Goal: Task Accomplishment & Management: Complete application form

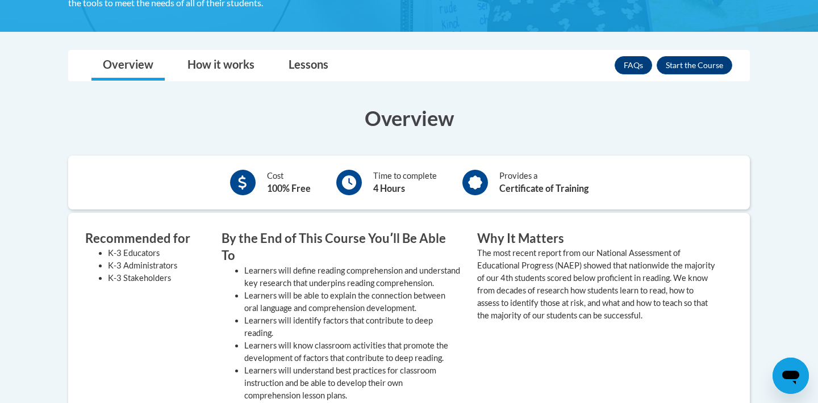
scroll to position [266, 0]
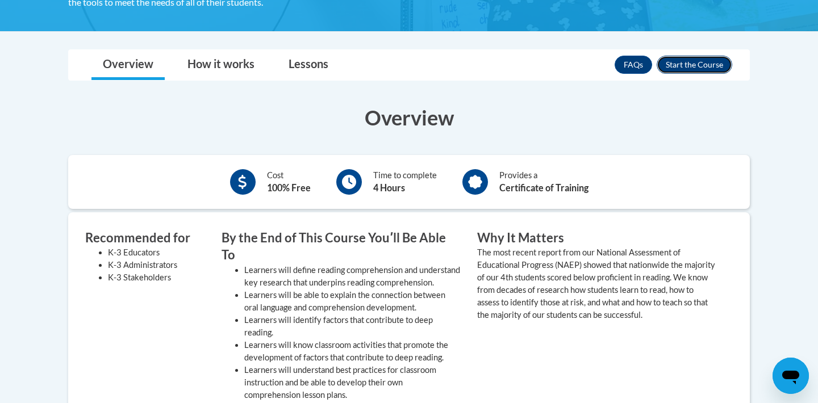
click at [685, 66] on button "Enroll" at bounding box center [695, 65] width 76 height 18
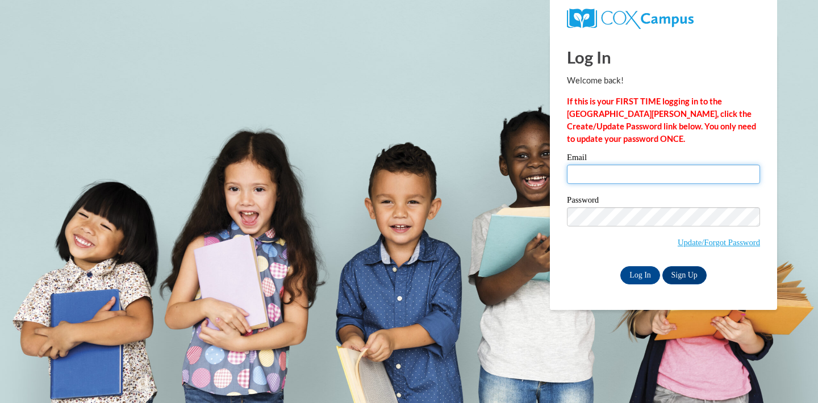
click at [636, 169] on input "Email" at bounding box center [663, 174] width 193 height 19
click at [701, 175] on input "maddiefrazier7@gmail.com" at bounding box center [663, 174] width 193 height 19
type input "MBFRAZ2168@UNG.EDU"
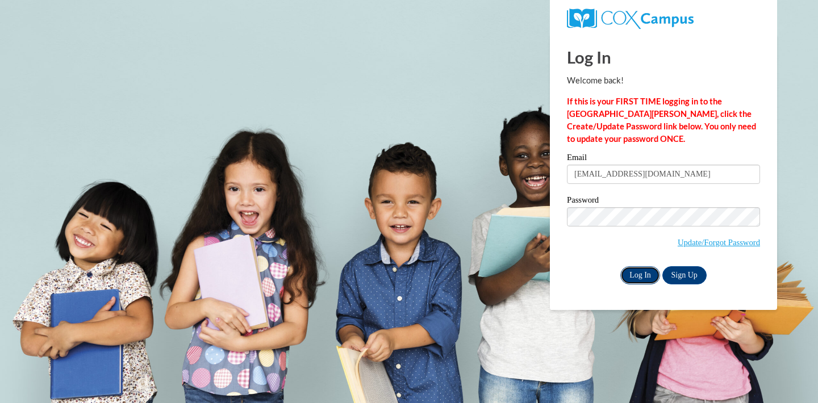
click at [628, 271] on input "Log In" at bounding box center [640, 275] width 40 height 18
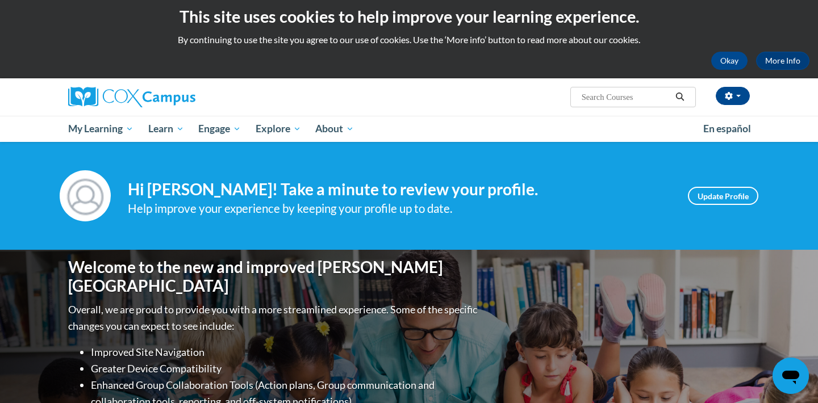
scroll to position [8, 0]
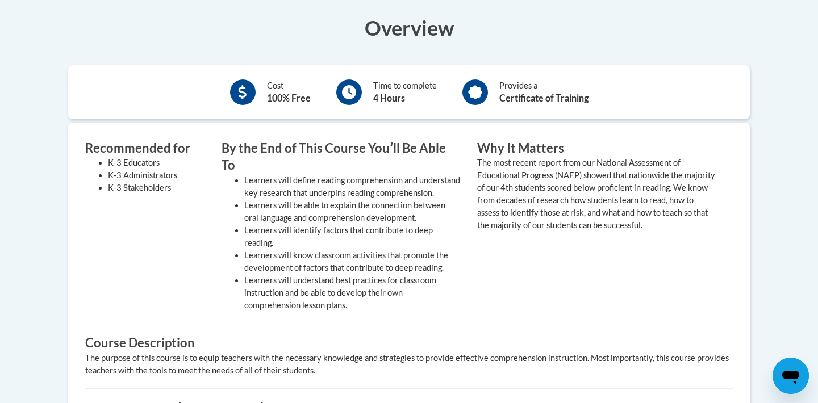
scroll to position [355, 0]
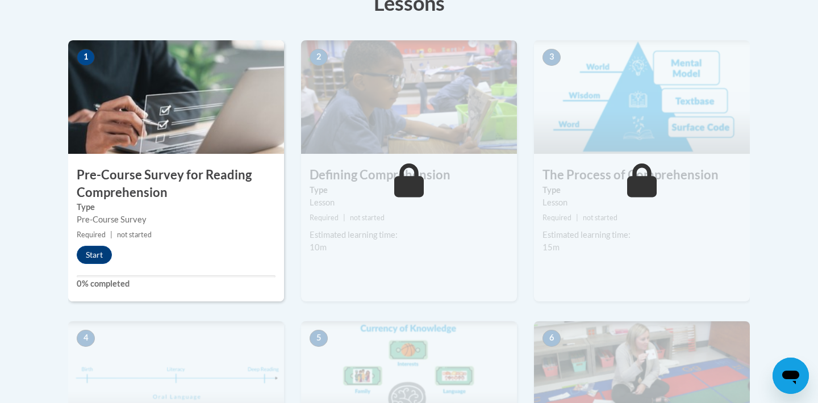
scroll to position [338, 0]
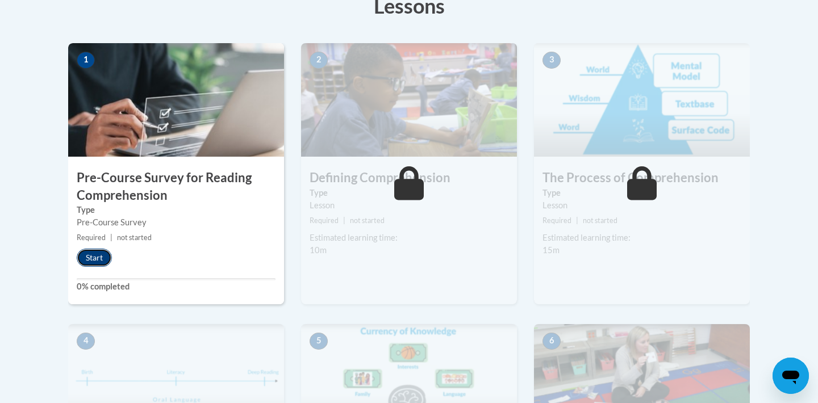
click at [105, 261] on button "Start" at bounding box center [94, 258] width 35 height 18
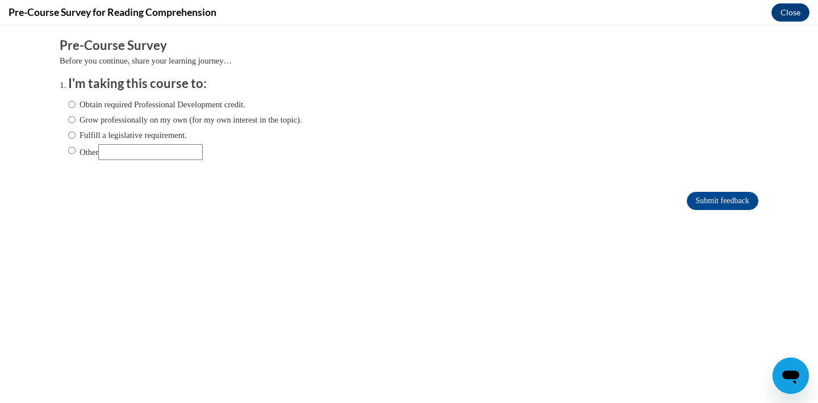
scroll to position [0, 0]
click at [68, 104] on input "Obtain required Professional Development credit." at bounding box center [71, 104] width 7 height 12
radio input "true"
click at [732, 203] on input "Submit feedback" at bounding box center [723, 201] width 72 height 18
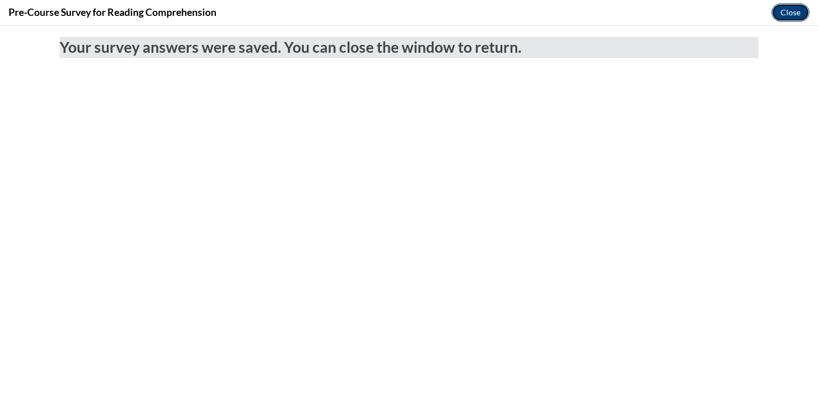
click at [794, 11] on button "Close" at bounding box center [790, 12] width 38 height 18
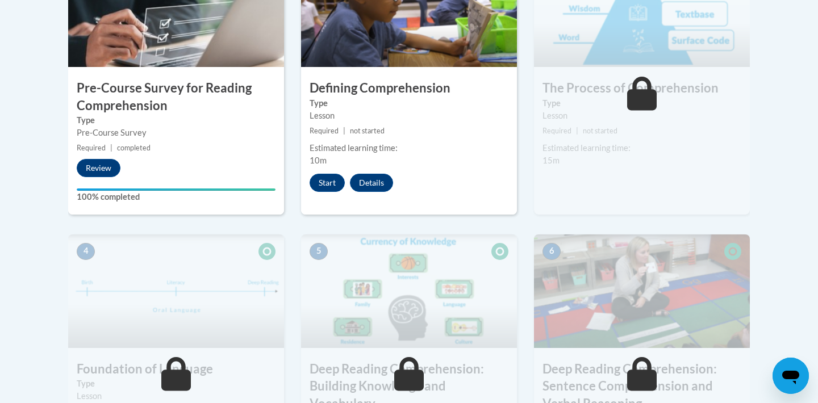
scroll to position [412, 0]
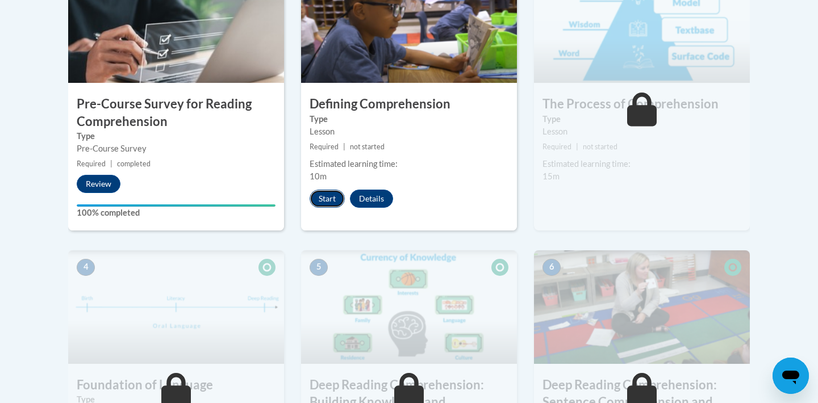
click at [333, 203] on button "Start" at bounding box center [327, 199] width 35 height 18
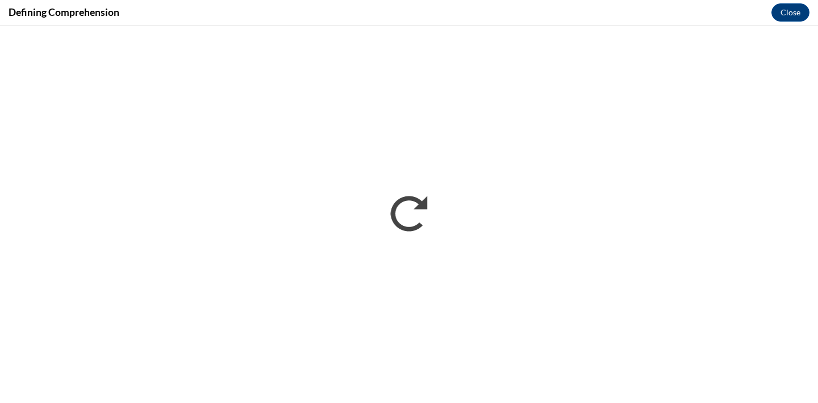
scroll to position [0, 0]
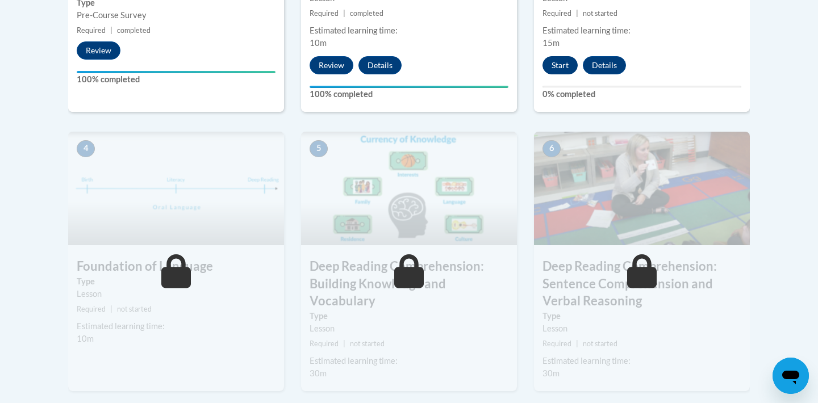
scroll to position [491, 0]
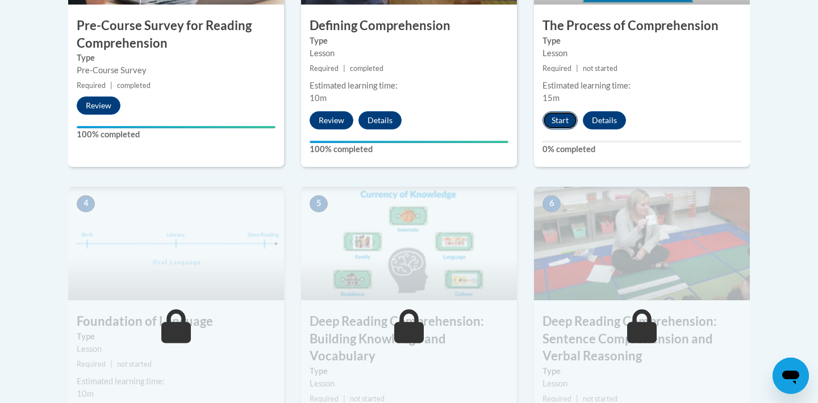
click at [562, 118] on button "Start" at bounding box center [559, 120] width 35 height 18
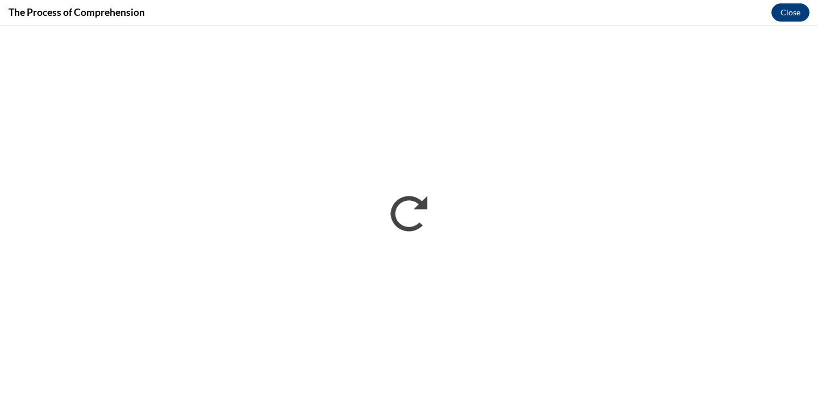
scroll to position [0, 0]
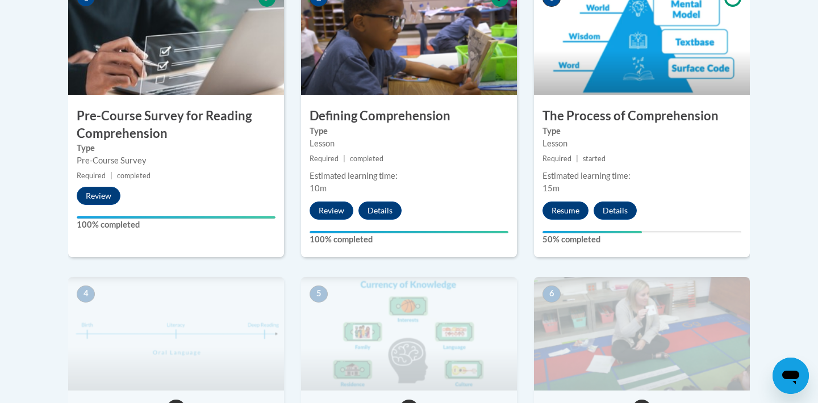
scroll to position [403, 0]
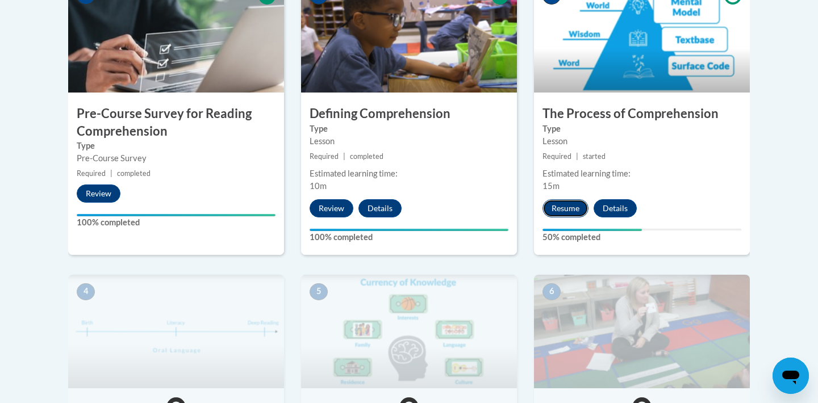
click at [572, 206] on button "Resume" at bounding box center [565, 208] width 46 height 18
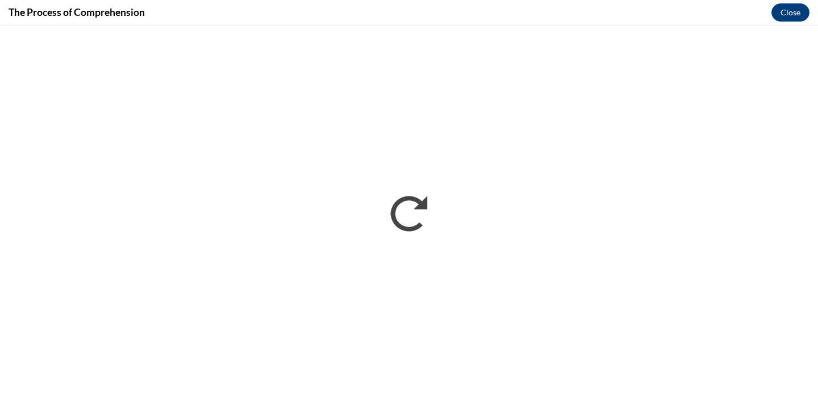
scroll to position [0, 0]
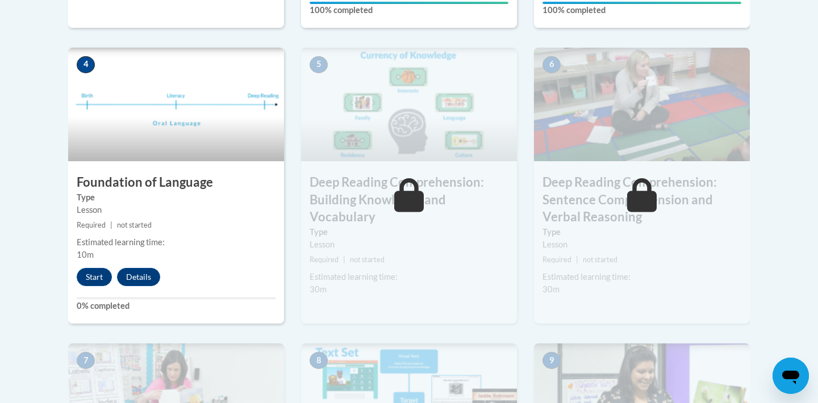
scroll to position [637, 0]
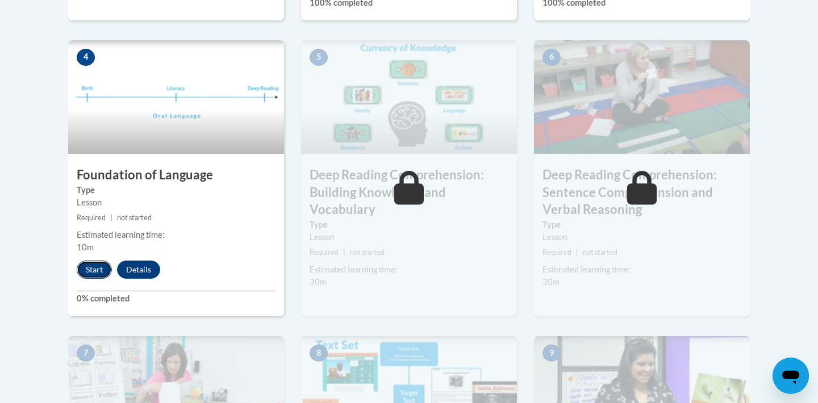
click at [98, 271] on button "Start" at bounding box center [94, 270] width 35 height 18
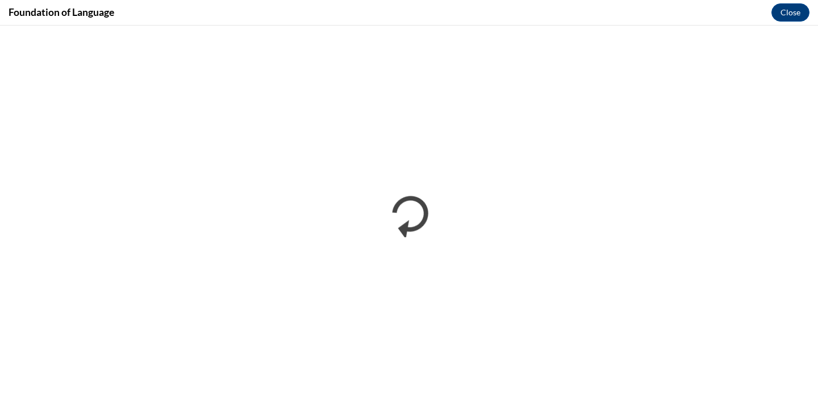
scroll to position [0, 0]
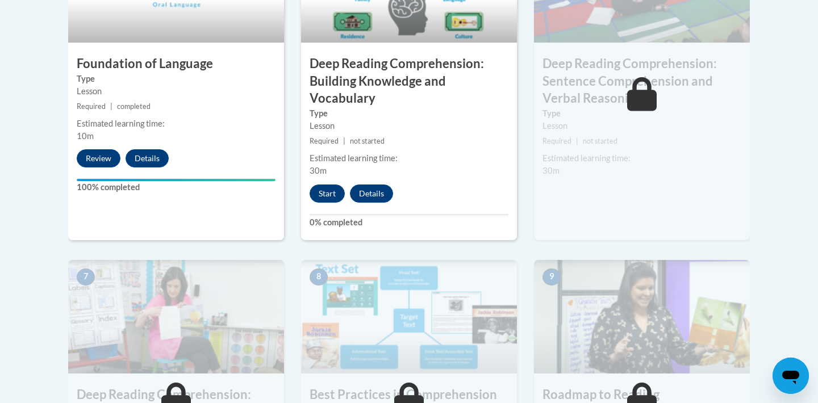
scroll to position [742, 0]
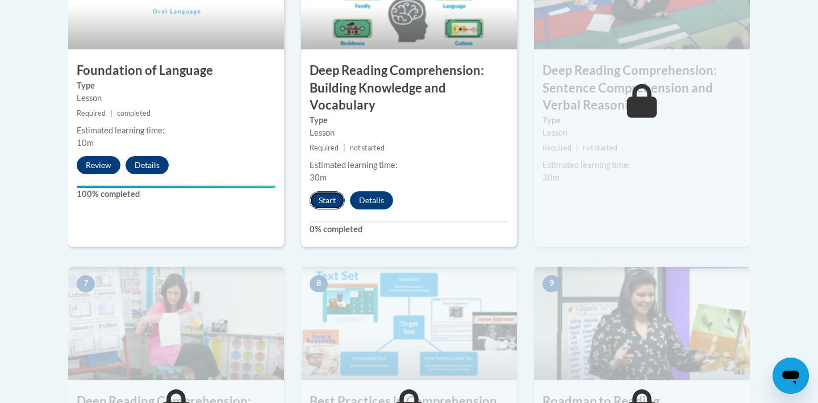
click at [329, 203] on button "Start" at bounding box center [327, 200] width 35 height 18
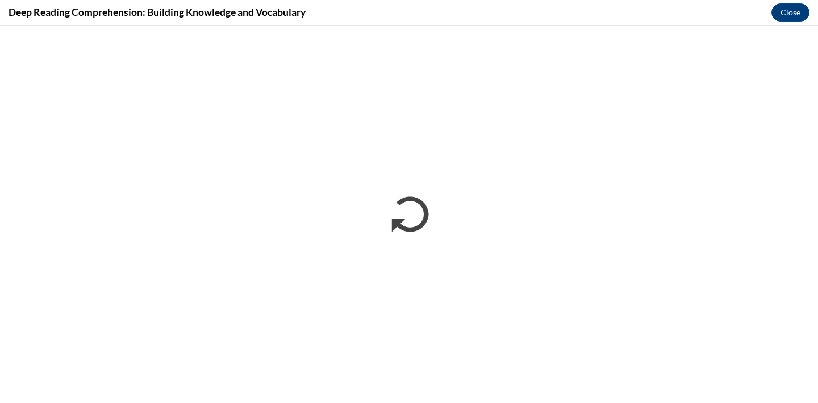
scroll to position [0, 0]
click at [792, 14] on button "Close" at bounding box center [790, 12] width 38 height 18
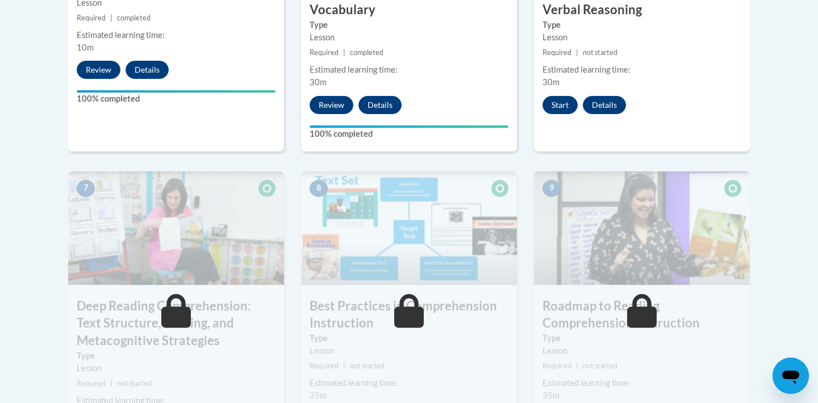
scroll to position [821, 0]
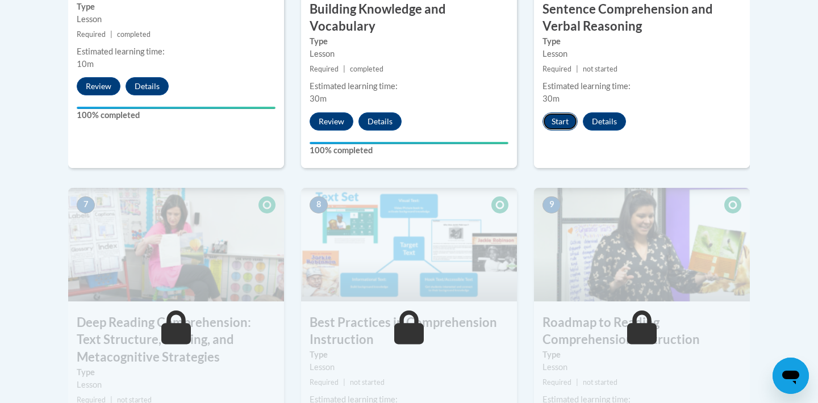
click at [563, 122] on button "Start" at bounding box center [559, 121] width 35 height 18
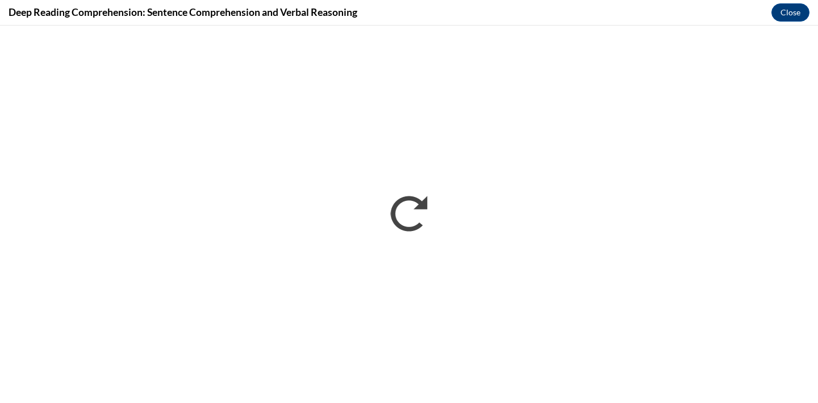
scroll to position [0, 0]
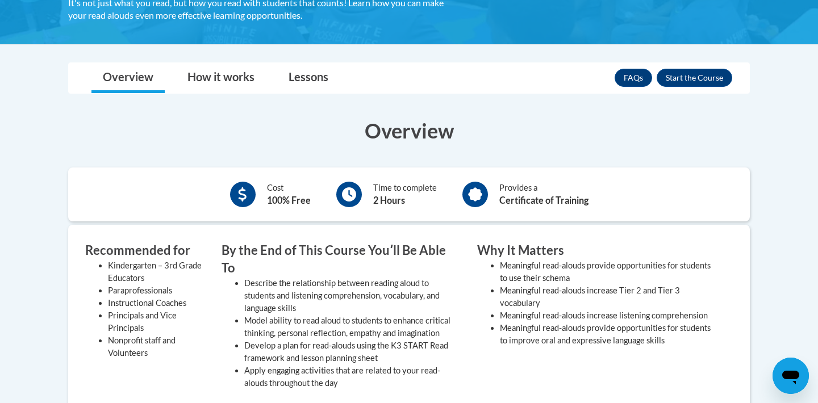
scroll to position [313, 0]
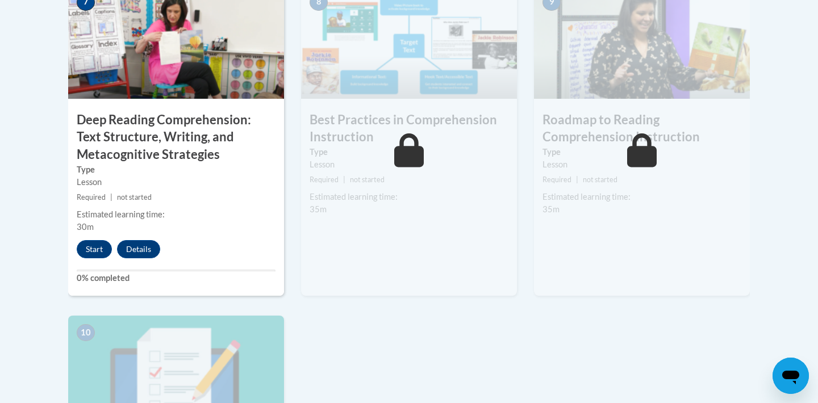
scroll to position [1025, 0]
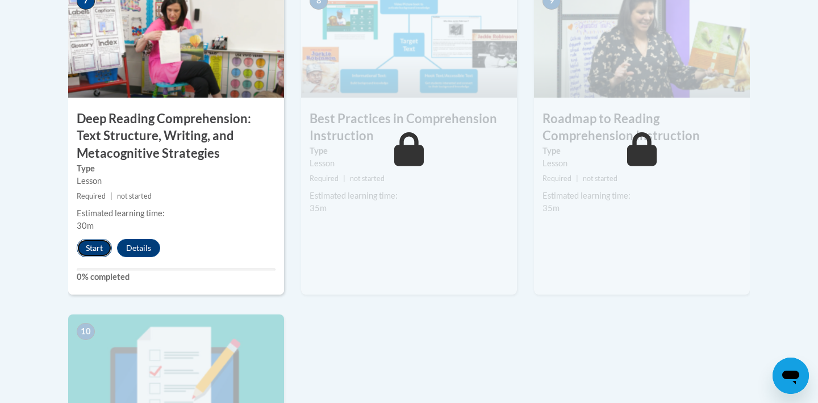
click at [103, 253] on button "Start" at bounding box center [94, 248] width 35 height 18
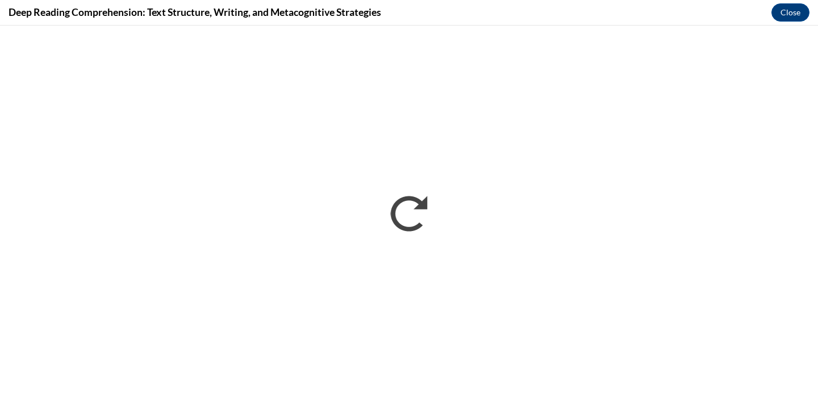
scroll to position [0, 0]
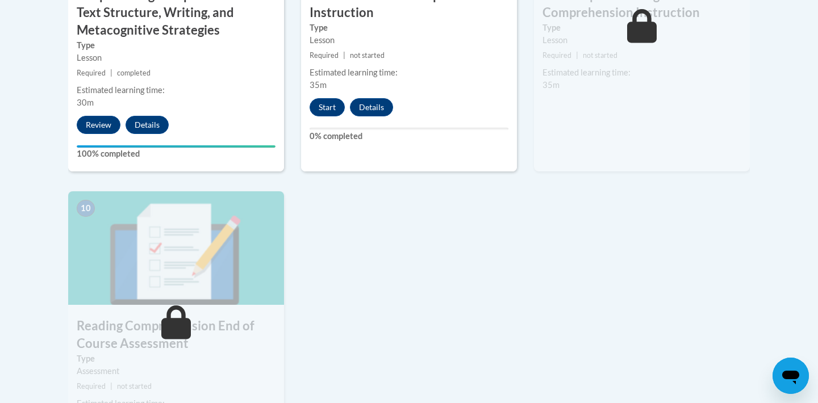
scroll to position [1152, 0]
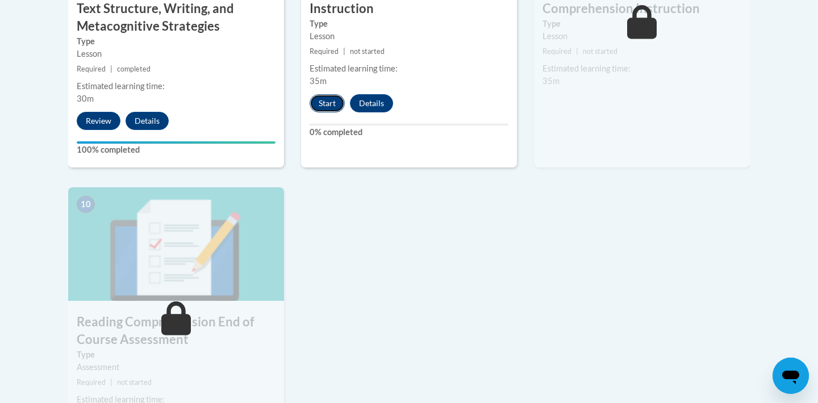
click at [321, 107] on button "Start" at bounding box center [327, 103] width 35 height 18
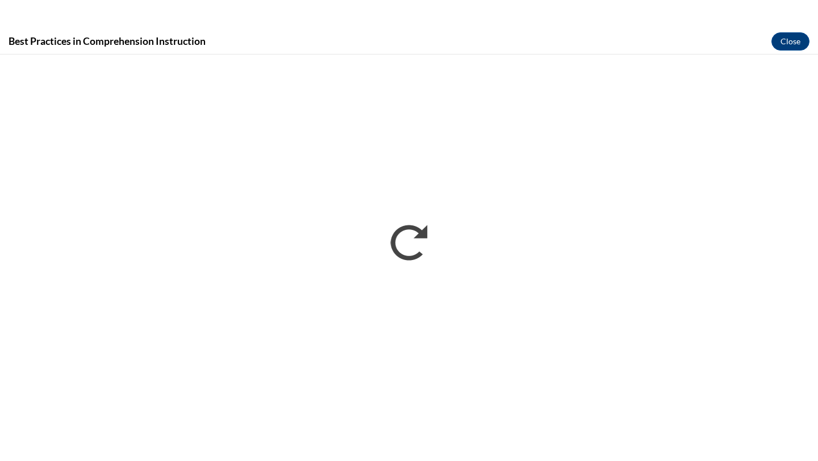
scroll to position [0, 0]
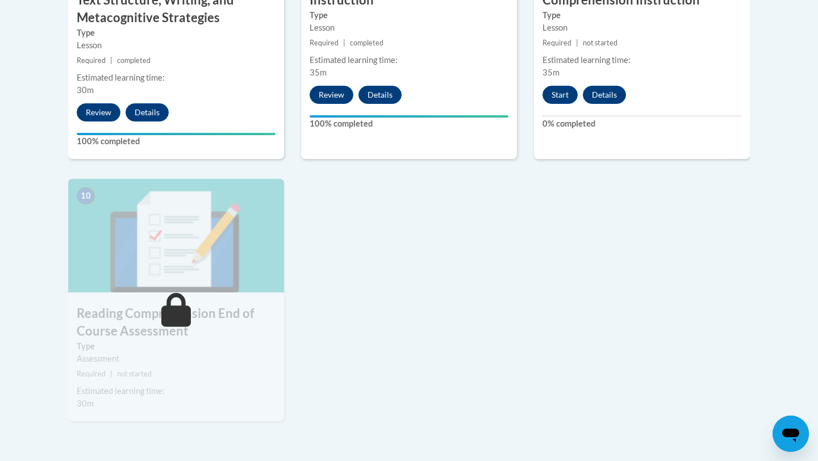
scroll to position [1145, 0]
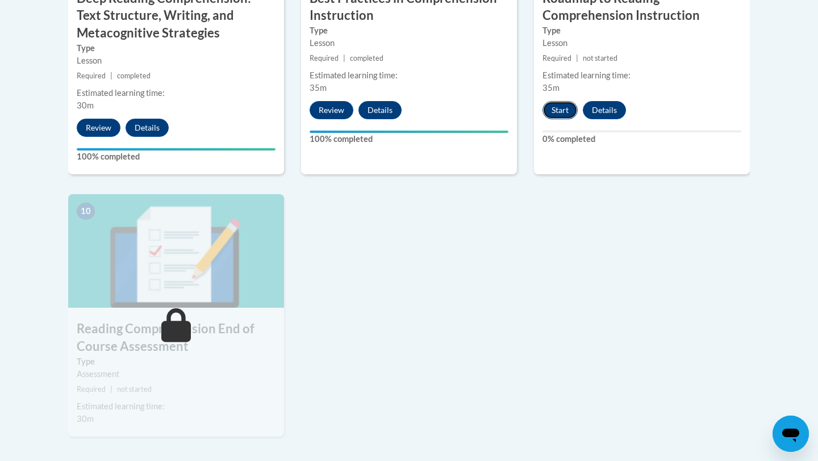
click at [562, 106] on button "Start" at bounding box center [559, 110] width 35 height 18
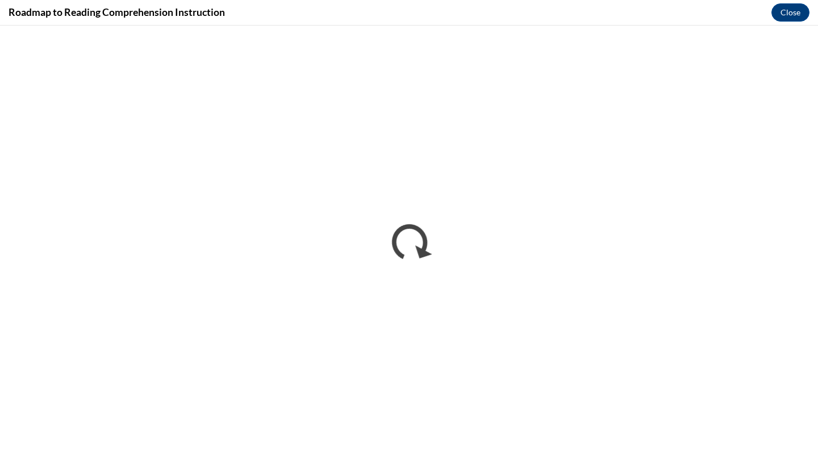
scroll to position [0, 0]
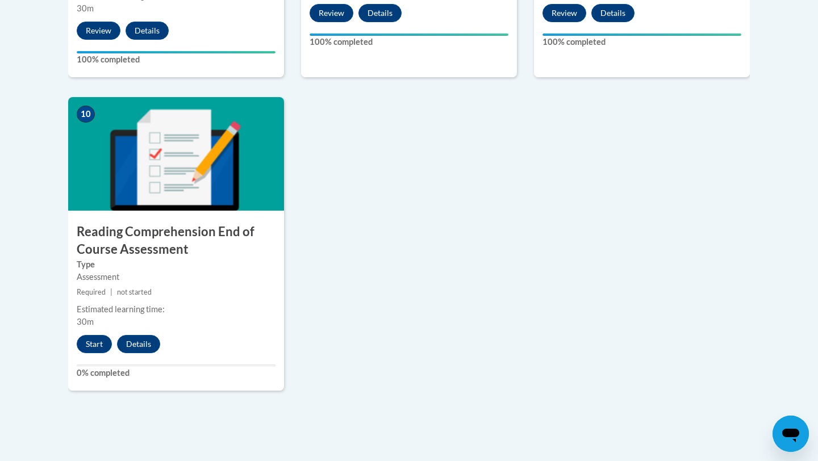
scroll to position [1245, 0]
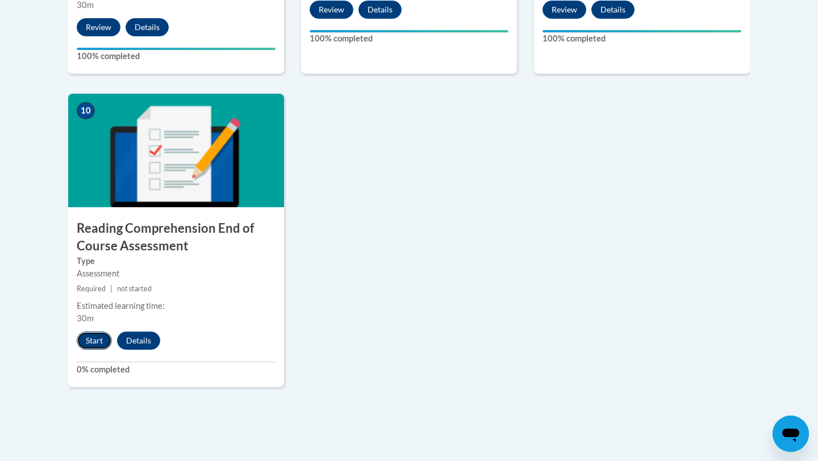
click at [93, 345] on button "Start" at bounding box center [94, 341] width 35 height 18
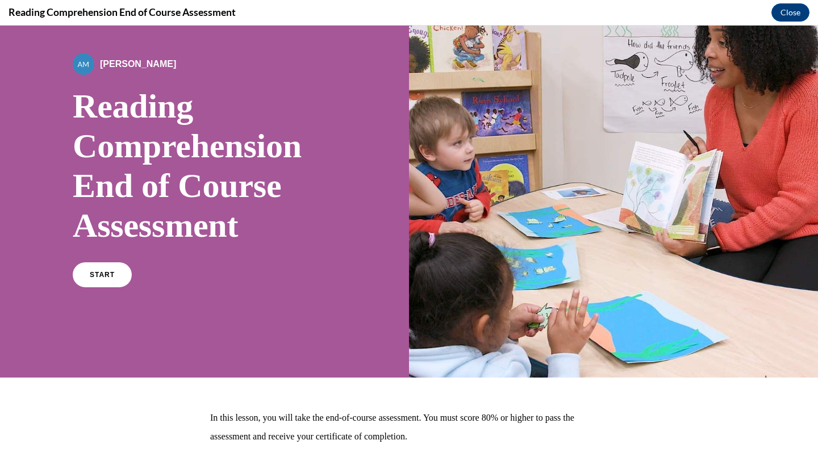
scroll to position [134, 0]
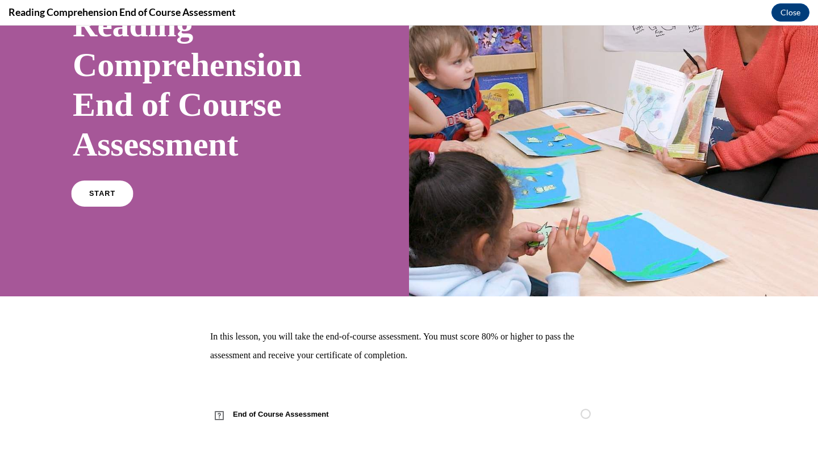
click at [127, 194] on link "START" at bounding box center [102, 194] width 62 height 26
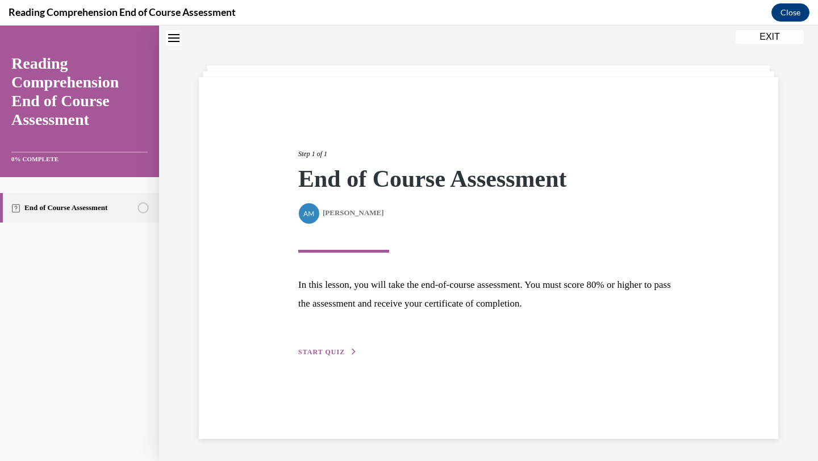
scroll to position [36, 0]
click at [328, 358] on div "Step 1 of 1 End of Course Assessment By Alexander Mackey Alexander Mackey In th…" at bounding box center [488, 258] width 579 height 362
click at [323, 357] on button "START QUIZ" at bounding box center [327, 351] width 59 height 10
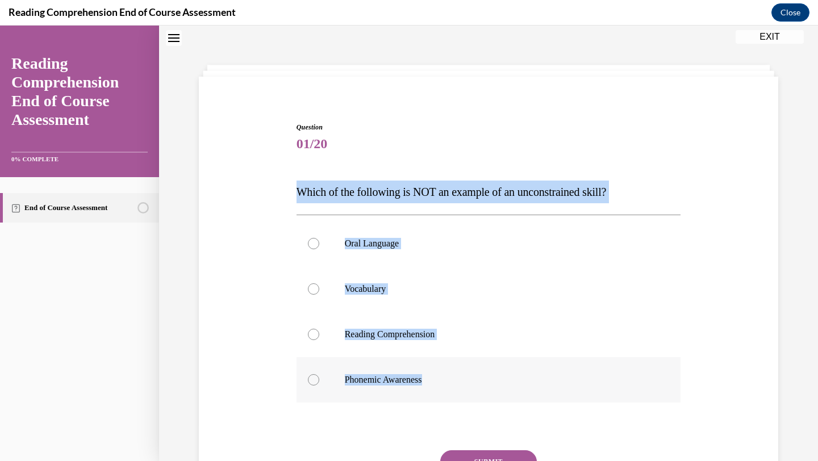
drag, startPoint x: 292, startPoint y: 193, endPoint x: 480, endPoint y: 377, distance: 263.1
click at [480, 377] on div "Question 01/20 Which of the following is NOT an example of an unconstrained ski…" at bounding box center [488, 315] width 585 height 455
copy div "Which of the following is NOT an example of an unconstrained skill? Oral Langua…"
click at [400, 344] on label "Reading Comprehension" at bounding box center [488, 334] width 384 height 45
click at [319, 340] on input "Reading Comprehension" at bounding box center [313, 334] width 11 height 11
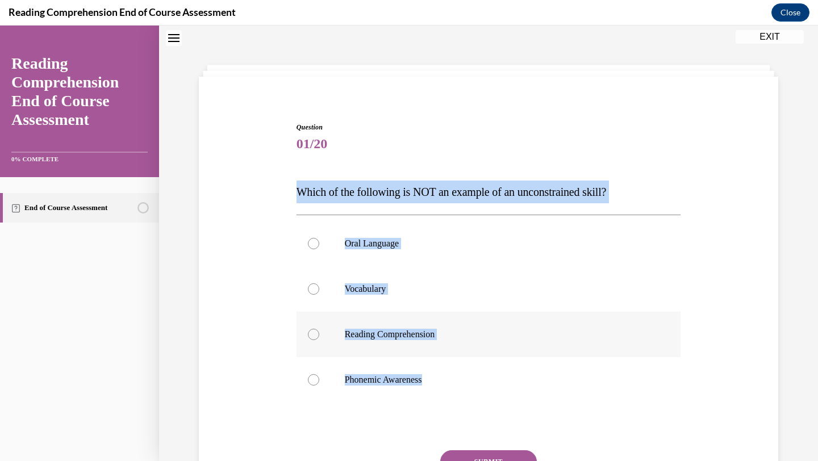
radio input "true"
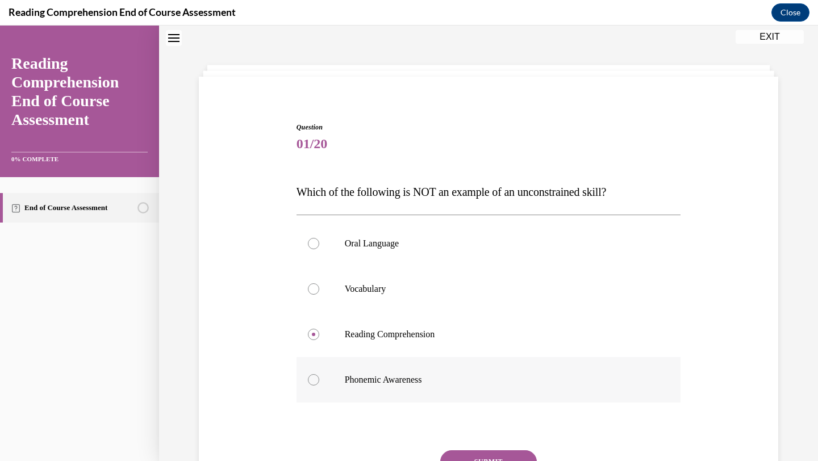
click at [399, 389] on label "Phonemic Awareness" at bounding box center [488, 379] width 384 height 45
click at [319, 386] on input "Phonemic Awareness" at bounding box center [313, 379] width 11 height 11
radio input "true"
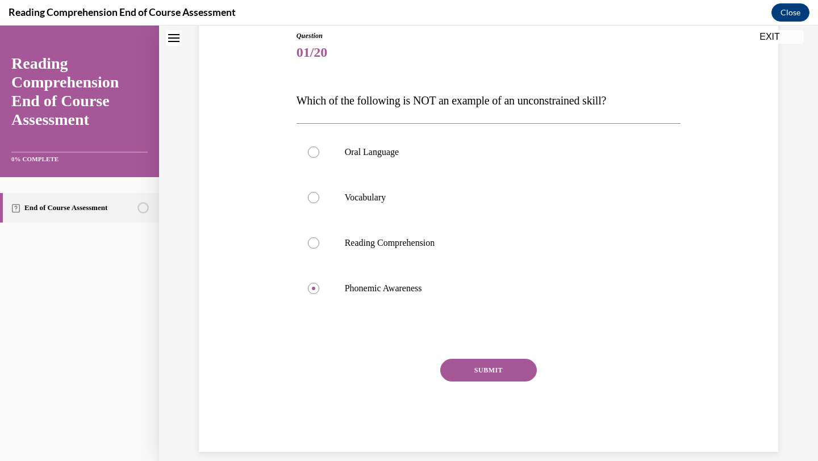
click at [493, 373] on button "SUBMIT" at bounding box center [488, 370] width 97 height 23
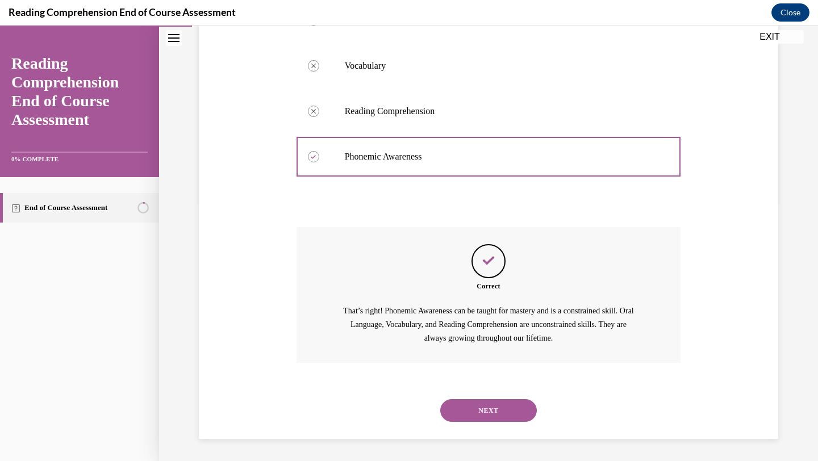
scroll to position [260, 0]
click at [499, 412] on button "NEXT" at bounding box center [488, 410] width 97 height 23
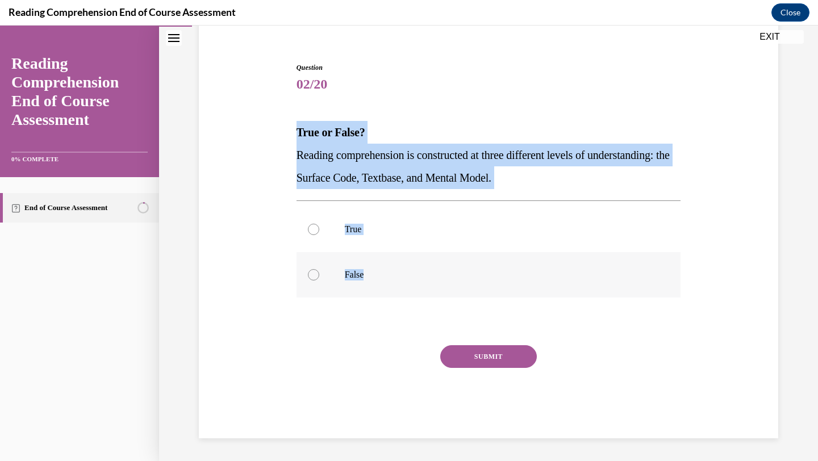
drag, startPoint x: 288, startPoint y: 132, endPoint x: 500, endPoint y: 286, distance: 262.3
click at [500, 286] on div "Question 02/20 True or False? Reading comprehension is constructed at three dif…" at bounding box center [488, 233] width 585 height 410
copy div "True or False? Reading comprehension is constructed at three different levels o…"
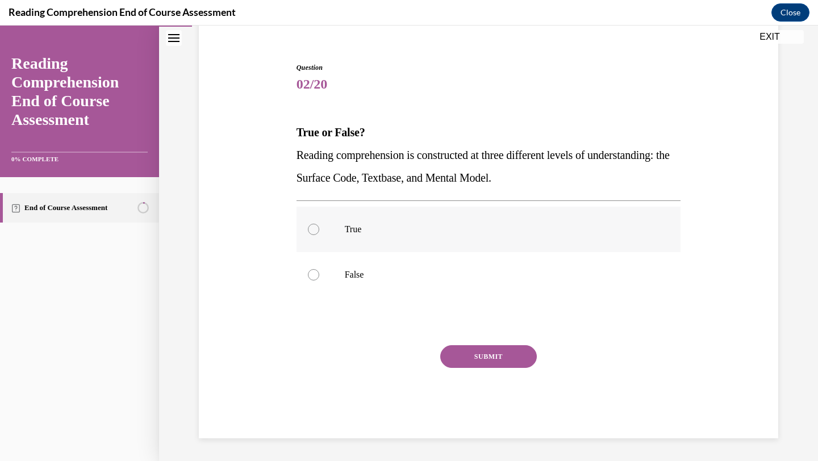
click at [358, 239] on label "True" at bounding box center [488, 229] width 384 height 45
click at [319, 235] on input "True" at bounding box center [313, 229] width 11 height 11
radio input "true"
click at [510, 356] on button "SUBMIT" at bounding box center [488, 356] width 97 height 23
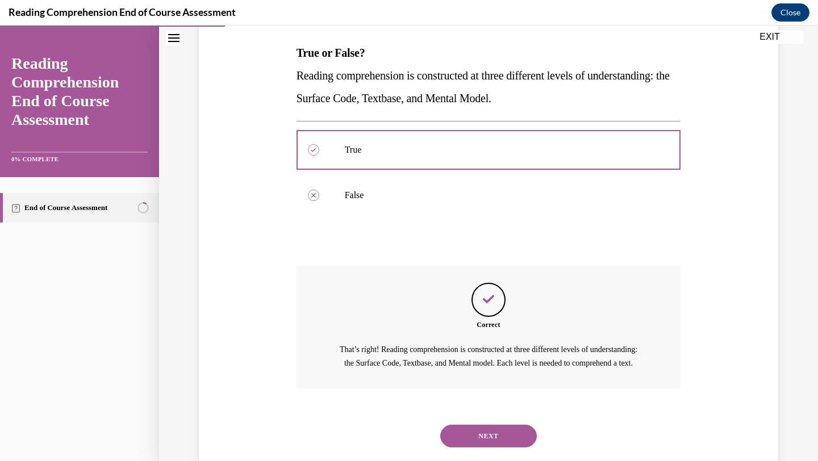
scroll to position [214, 0]
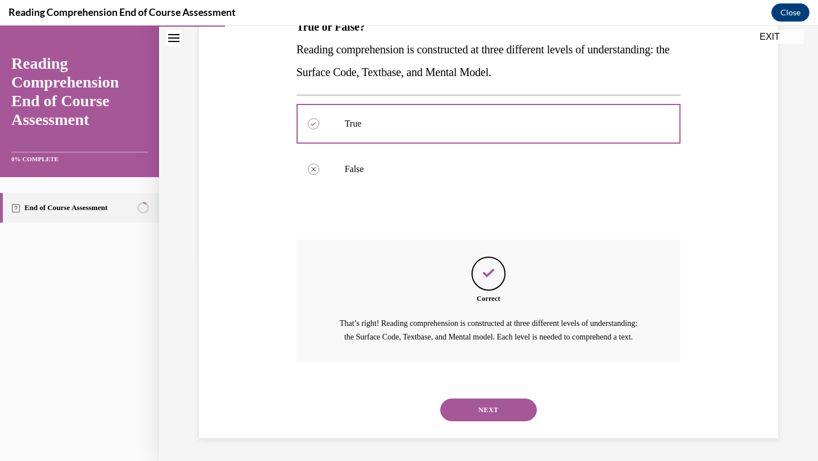
click at [486, 412] on button "NEXT" at bounding box center [488, 410] width 97 height 23
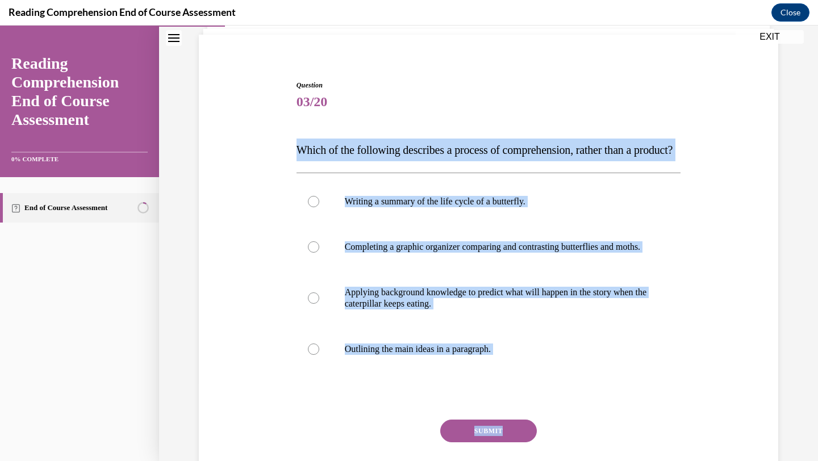
scroll to position [107, 0]
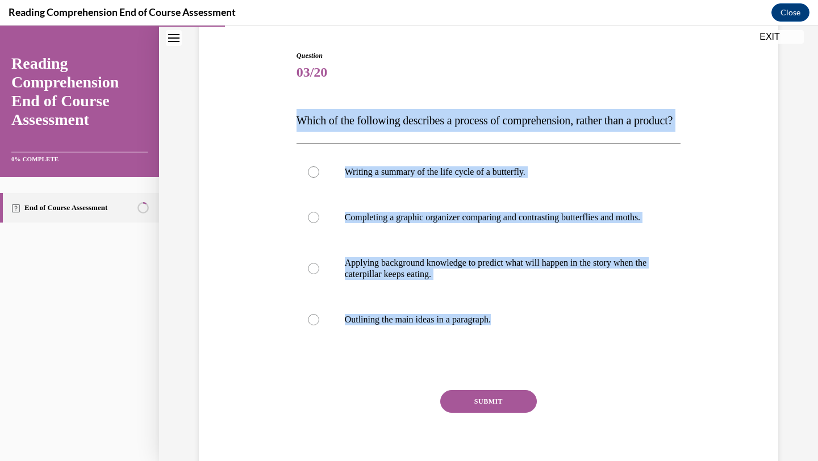
drag, startPoint x: 295, startPoint y: 227, endPoint x: 531, endPoint y: 409, distance: 298.4
click at [531, 409] on div "Question 03/20 Which of the following describes a process of comprehension, rat…" at bounding box center [489, 259] width 390 height 450
copy div "Which of the following describes a process of comprehension, rather than a prod…"
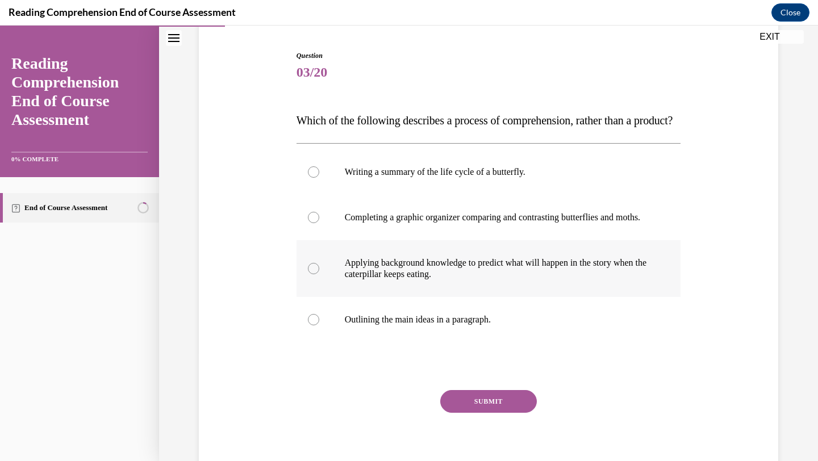
click at [407, 297] on label "Applying background knowledge to predict what will happen in the story when the…" at bounding box center [488, 268] width 384 height 57
click at [319, 274] on input "Applying background knowledge to predict what will happen in the story when the…" at bounding box center [313, 268] width 11 height 11
radio input "true"
click at [466, 413] on button "SUBMIT" at bounding box center [488, 401] width 97 height 23
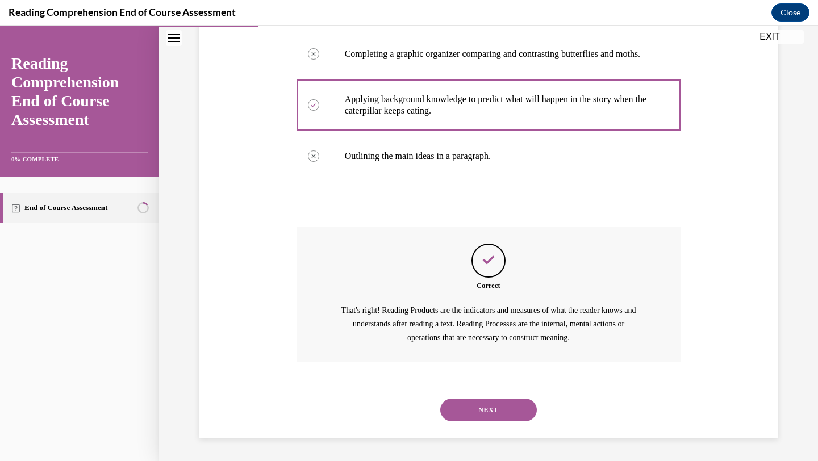
scroll to position [305, 0]
click at [479, 406] on button "NEXT" at bounding box center [488, 410] width 97 height 23
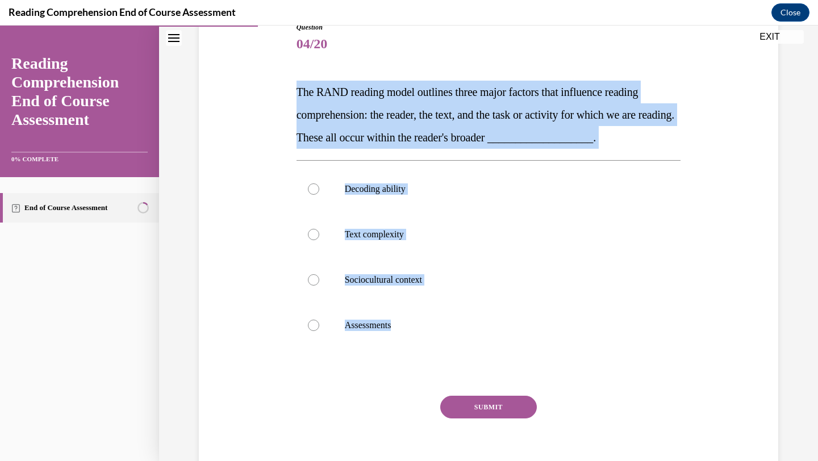
scroll to position [138, 0]
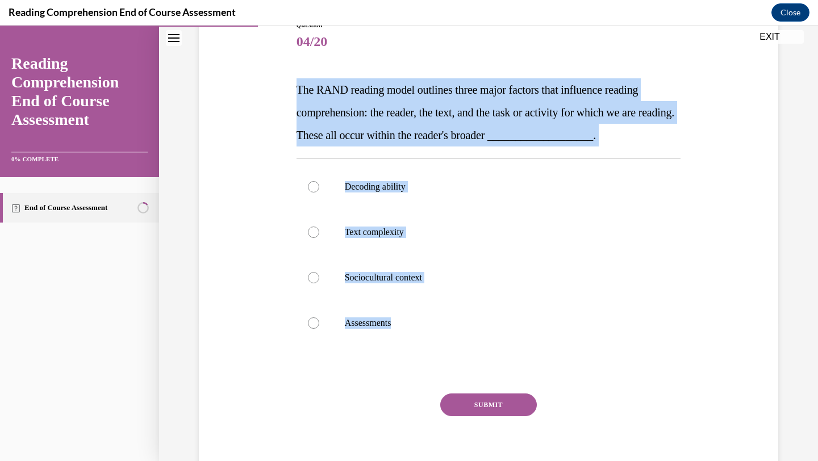
drag, startPoint x: 286, startPoint y: 223, endPoint x: 530, endPoint y: 361, distance: 280.2
click at [530, 361] on div "Question 04/20 The RAND reading model outlines three major factors that influen…" at bounding box center [488, 236] width 585 height 501
copy div "The RAND reading model outlines three major factors that influence reading comp…"
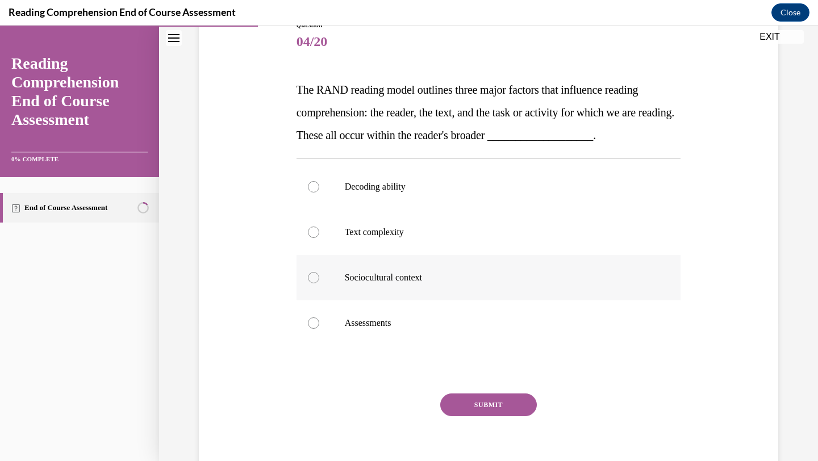
click at [421, 278] on p "Sociocultural context" at bounding box center [499, 277] width 308 height 11
click at [319, 278] on input "Sociocultural context" at bounding box center [313, 277] width 11 height 11
radio input "true"
click at [508, 408] on button "SUBMIT" at bounding box center [488, 405] width 97 height 23
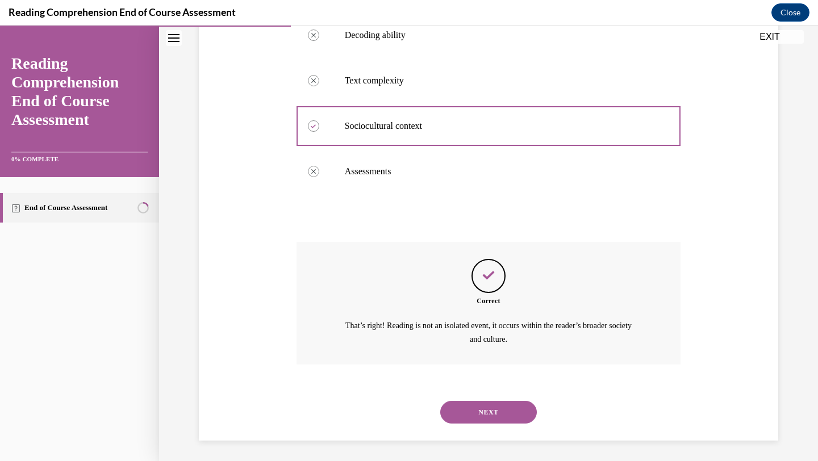
scroll to position [291, 0]
click at [486, 416] on button "NEXT" at bounding box center [488, 410] width 97 height 23
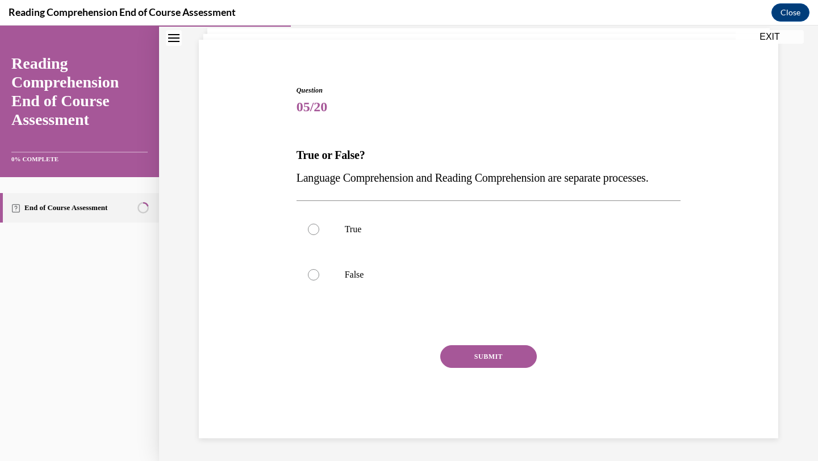
scroll to position [95, 0]
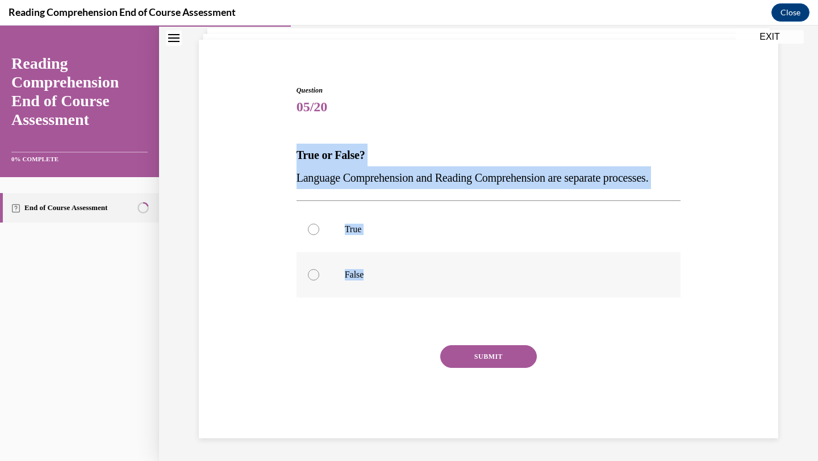
drag, startPoint x: 291, startPoint y: 130, endPoint x: 448, endPoint y: 278, distance: 215.3
click at [449, 279] on div "Question 05/20 True or False? Language Comprehension and Reading Comprehension …" at bounding box center [488, 244] width 585 height 387
copy div "True or False? Language Comprehension and Reading Comprehension are separate pr…"
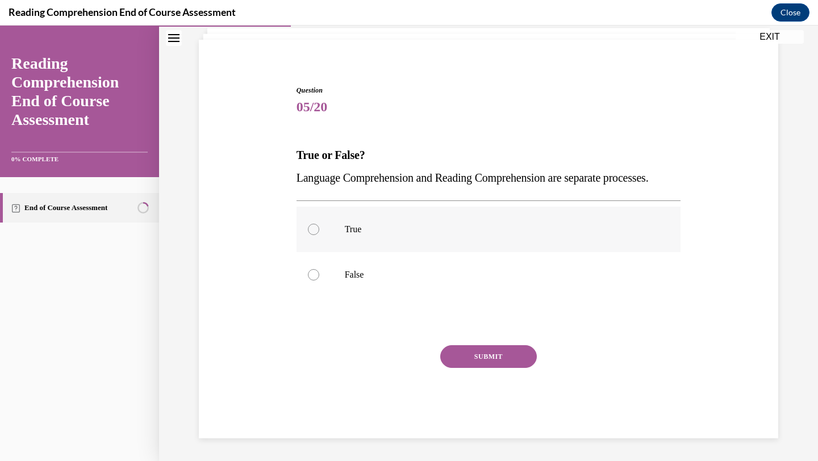
click at [357, 232] on p "True" at bounding box center [499, 229] width 308 height 11
click at [319, 232] on input "True" at bounding box center [313, 229] width 11 height 11
radio input "true"
click at [475, 353] on button "SUBMIT" at bounding box center [488, 356] width 97 height 23
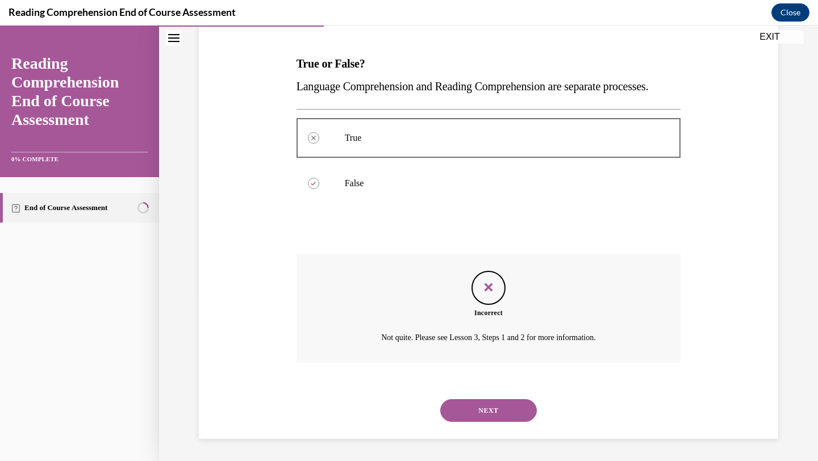
scroll to position [187, 0]
click at [483, 404] on button "NEXT" at bounding box center [488, 410] width 97 height 23
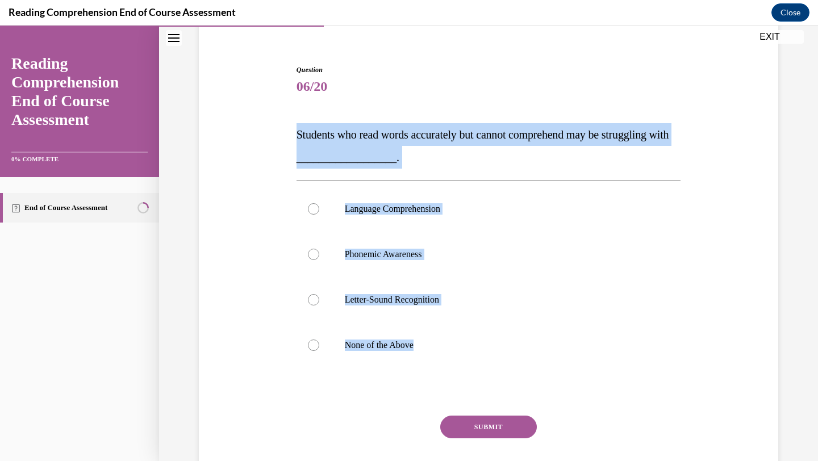
scroll to position [124, 0]
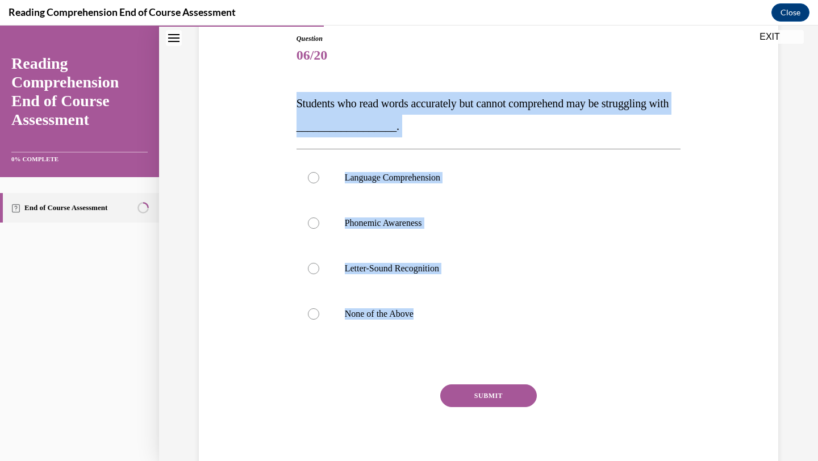
drag, startPoint x: 288, startPoint y: 224, endPoint x: 473, endPoint y: 344, distance: 219.8
click at [473, 344] on div "Question 06/20 Students who read words accurately but cannot comprehend may be …" at bounding box center [488, 238] width 585 height 478
copy div "Students who read words accurately but cannot comprehend may be struggling with…"
click at [375, 187] on label "Language Comprehension" at bounding box center [488, 177] width 384 height 45
click at [319, 183] on input "Language Comprehension" at bounding box center [313, 177] width 11 height 11
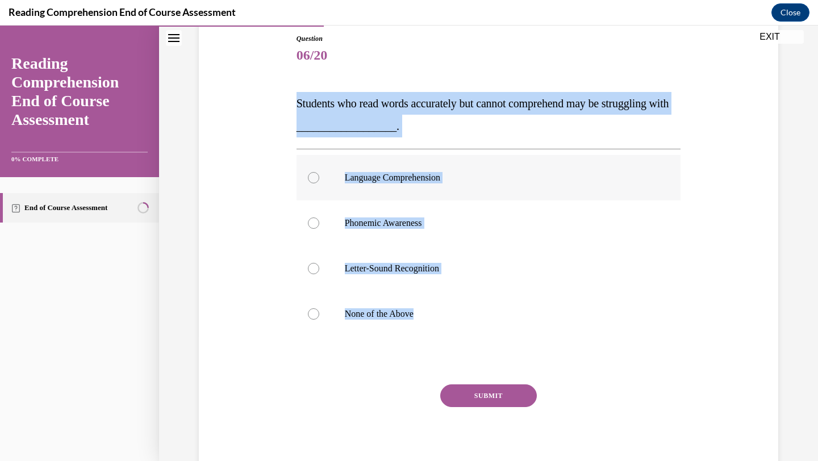
radio input "true"
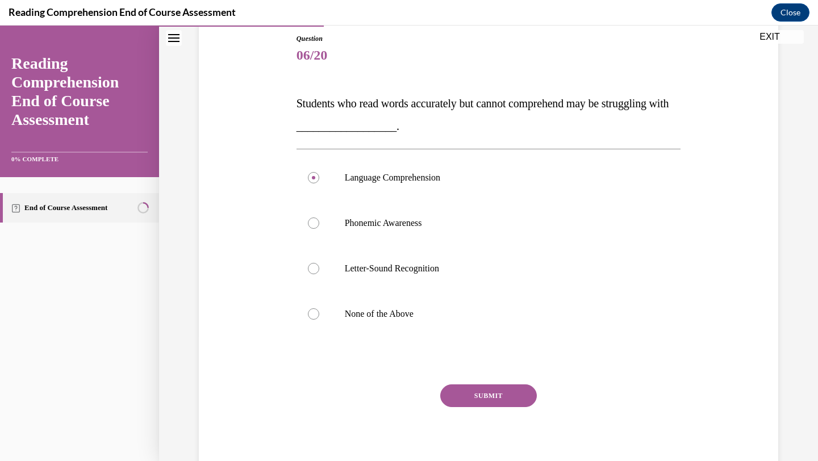
click at [510, 386] on button "SUBMIT" at bounding box center [488, 395] width 97 height 23
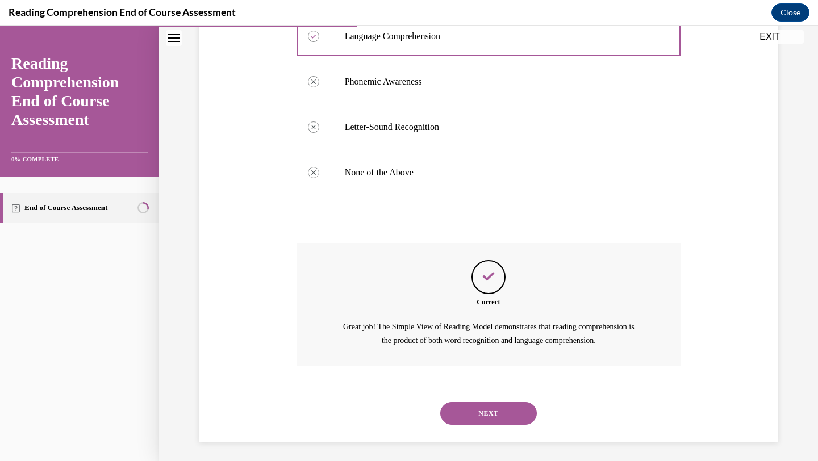
scroll to position [269, 0]
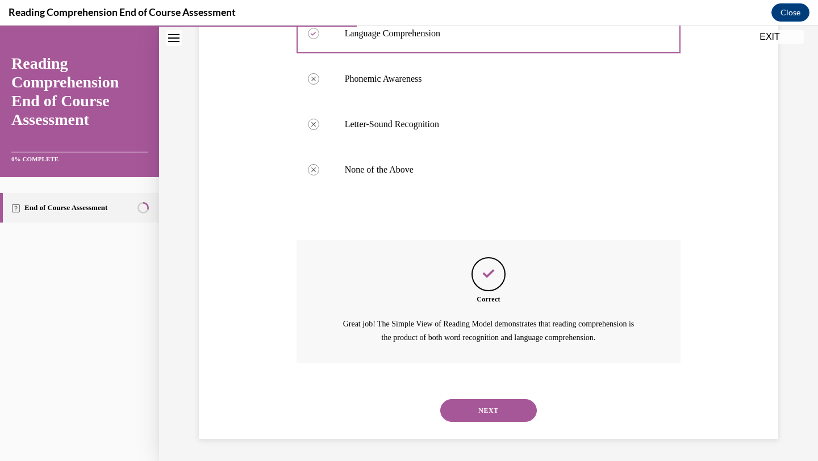
click at [493, 415] on button "NEXT" at bounding box center [488, 410] width 97 height 23
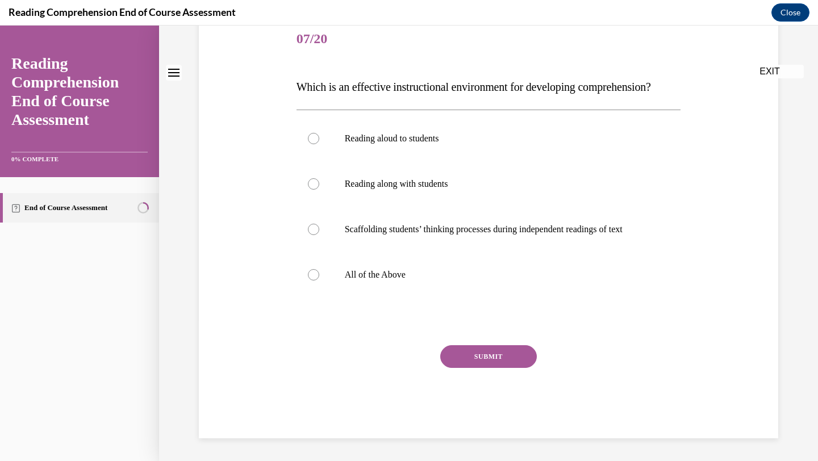
scroll to position [0, 0]
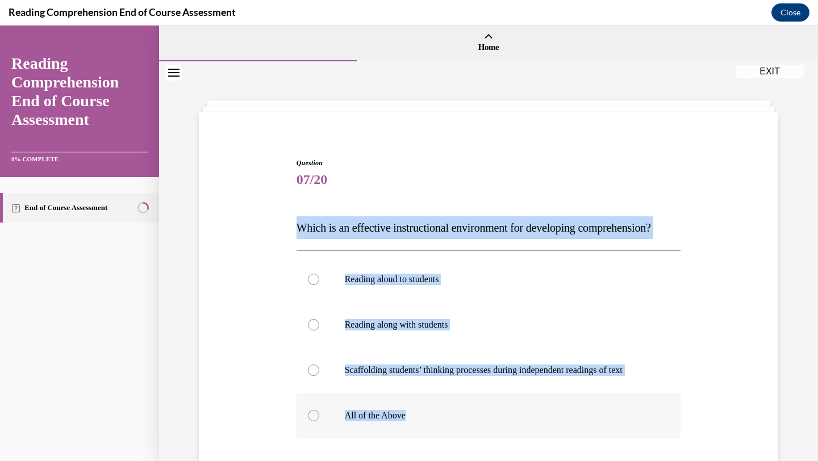
drag, startPoint x: 290, startPoint y: 224, endPoint x: 436, endPoint y: 447, distance: 266.7
click at [436, 447] on div "Question 07/20 Which is an effective instructional environment for developing c…" at bounding box center [488, 351] width 585 height 455
copy div "Which is an effective instructional environment for developing comprehension? R…"
click at [360, 393] on label "Scaffolding students’ thinking processes during independent readings of text" at bounding box center [488, 370] width 384 height 45
click at [319, 376] on input "Scaffolding students’ thinking processes during independent readings of text" at bounding box center [313, 370] width 11 height 11
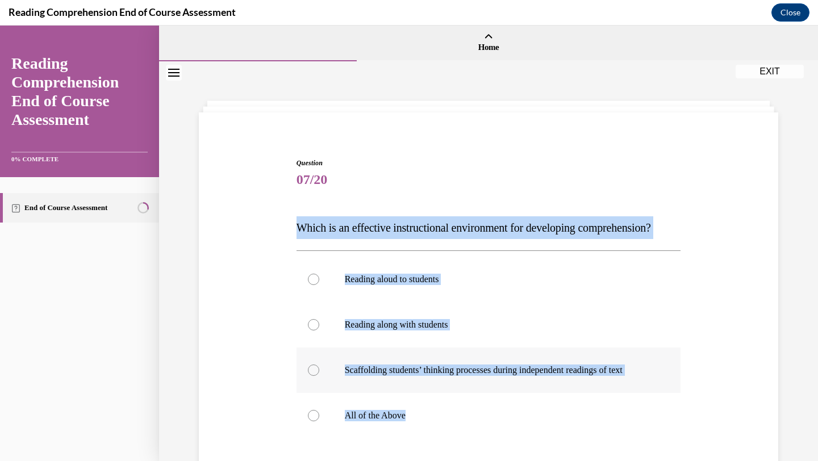
radio input "true"
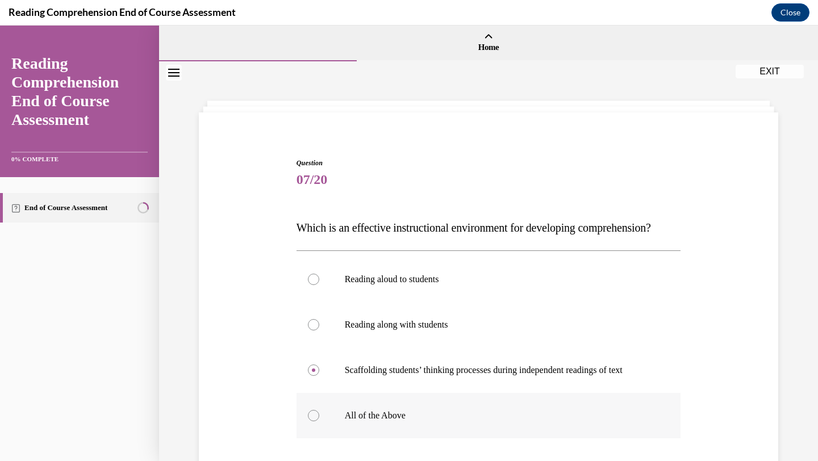
click at [361, 438] on label "All of the Above" at bounding box center [488, 415] width 384 height 45
click at [319, 421] on input "All of the Above" at bounding box center [313, 415] width 11 height 11
radio input "true"
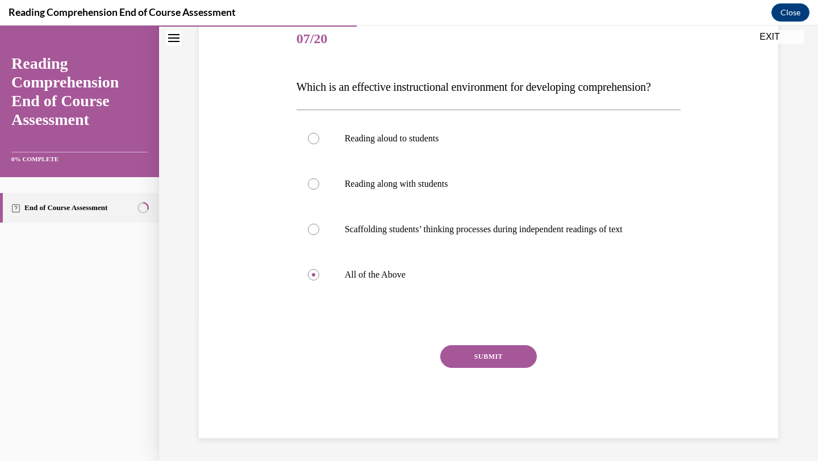
click at [475, 360] on button "SUBMIT" at bounding box center [488, 356] width 97 height 23
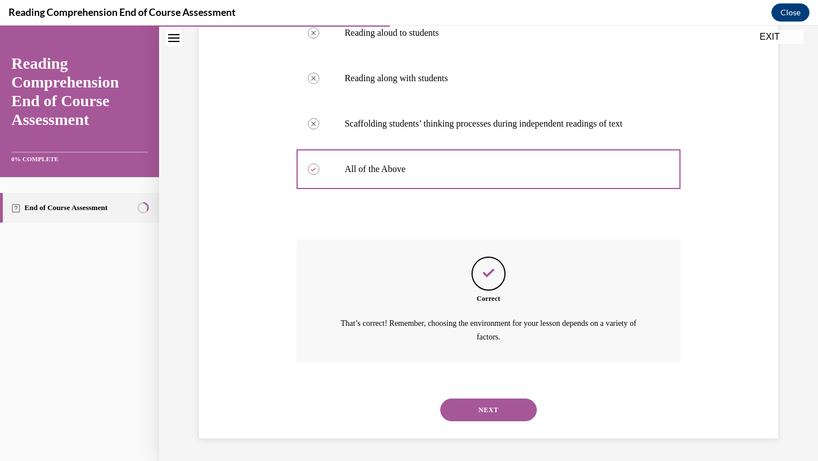
scroll to position [269, 0]
click at [465, 414] on button "NEXT" at bounding box center [488, 410] width 97 height 23
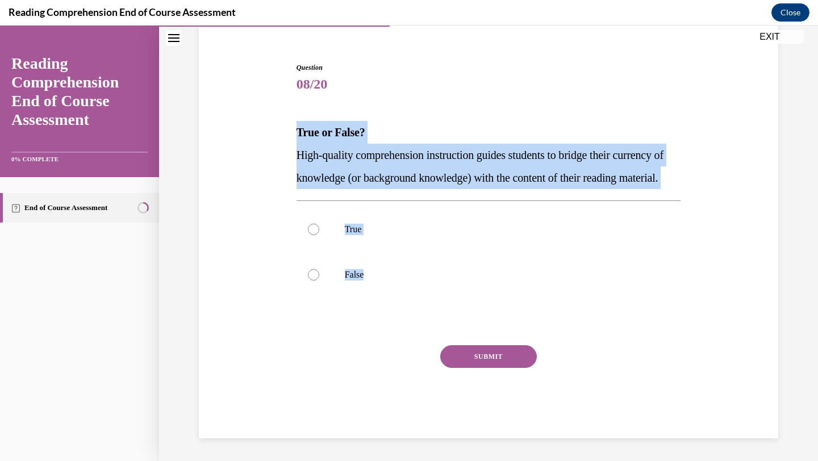
drag, startPoint x: 289, startPoint y: 111, endPoint x: 400, endPoint y: 307, distance: 225.4
click at [402, 307] on div "Question 08/20 True or False? High-quality comprehension instruction guides stu…" at bounding box center [488, 233] width 585 height 410
copy div "True or False? High-quality comprehension instruction guides students to bridge…"
click at [334, 231] on label "True" at bounding box center [488, 229] width 384 height 45
click at [319, 231] on input "True" at bounding box center [313, 229] width 11 height 11
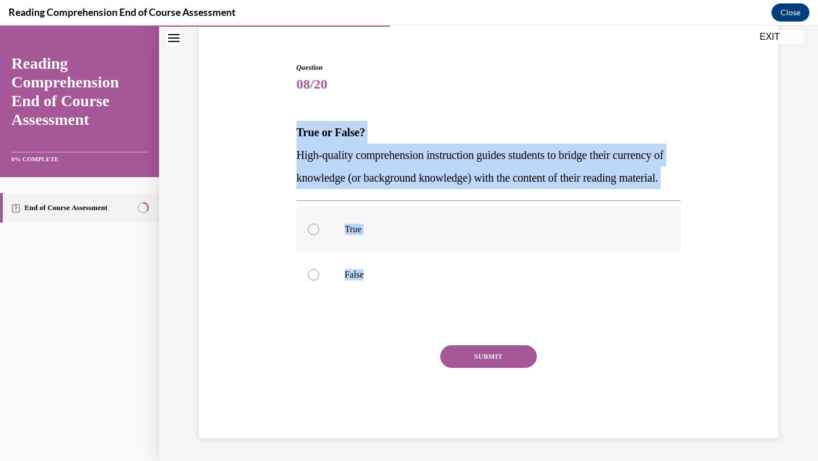
radio input "true"
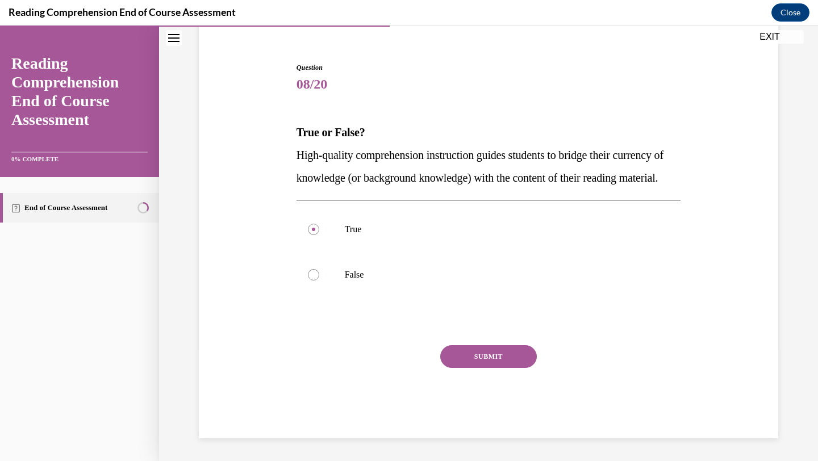
click at [486, 357] on button "SUBMIT" at bounding box center [488, 356] width 97 height 23
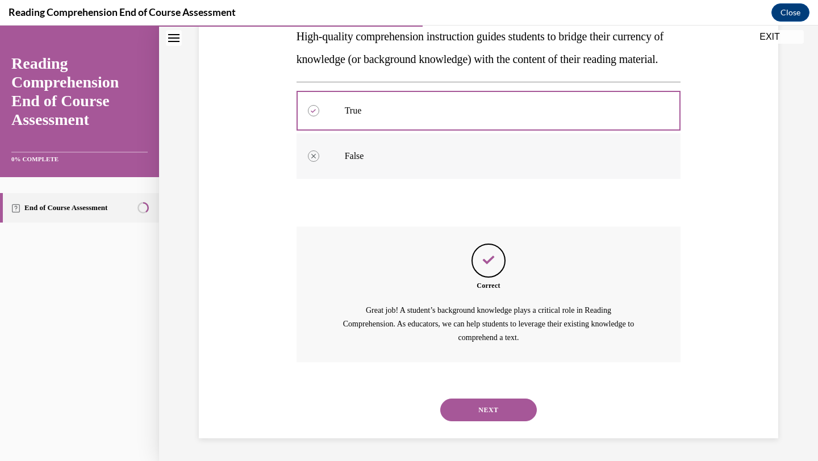
scroll to position [237, 0]
click at [508, 412] on button "NEXT" at bounding box center [488, 410] width 97 height 23
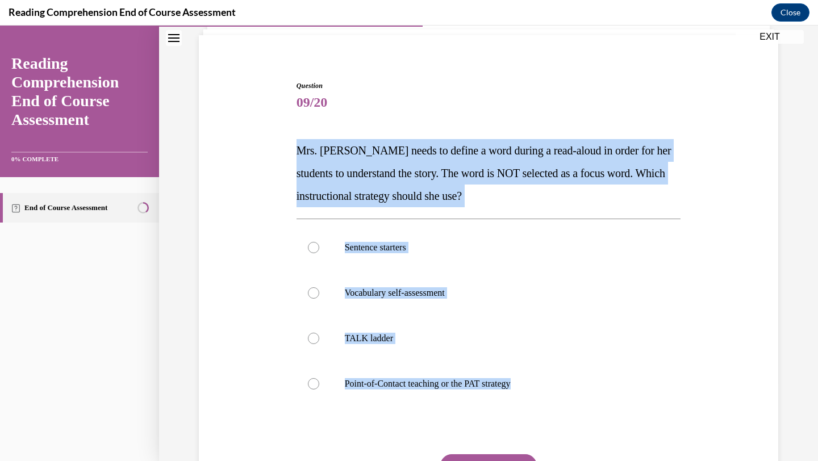
scroll to position [143, 0]
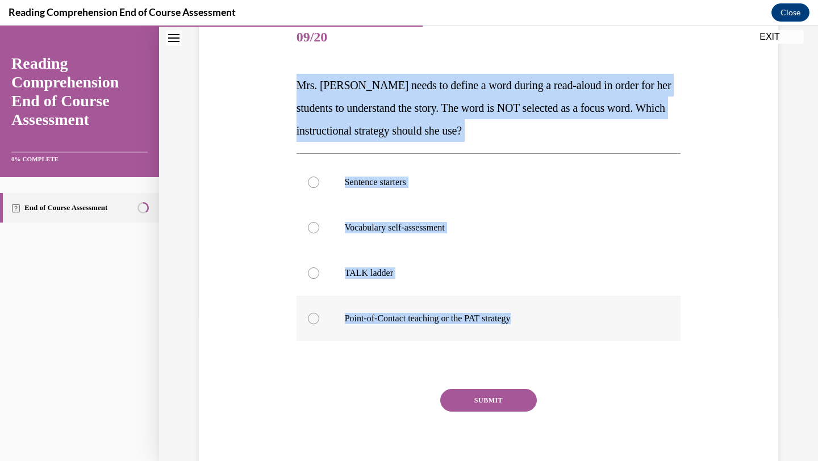
drag, startPoint x: 291, startPoint y: 221, endPoint x: 549, endPoint y: 338, distance: 282.9
click at [549, 338] on div "Question 09/20 Mrs. Ivie needs to define a word during a read-aloud in order fo…" at bounding box center [488, 231] width 585 height 501
copy div "Mrs. Ivie needs to define a word during a read-aloud in order for her students …"
click at [453, 327] on label "Point-of-Contact teaching or the PAT strategy" at bounding box center [488, 318] width 384 height 45
click at [319, 324] on input "Point-of-Contact teaching or the PAT strategy" at bounding box center [313, 318] width 11 height 11
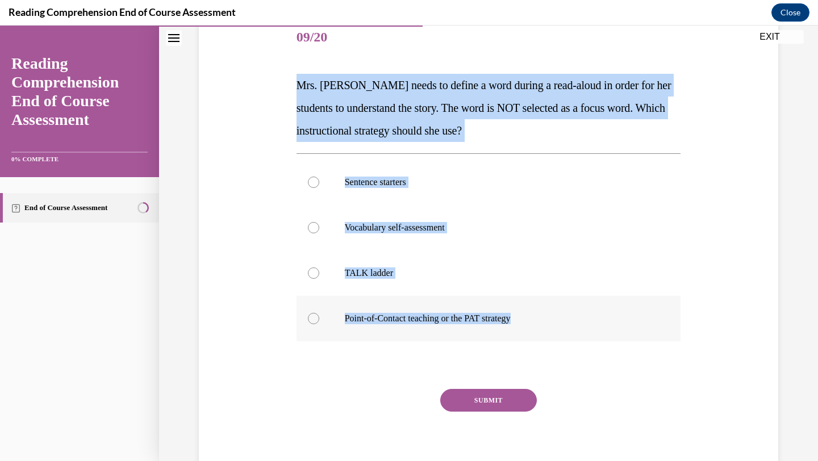
radio input "true"
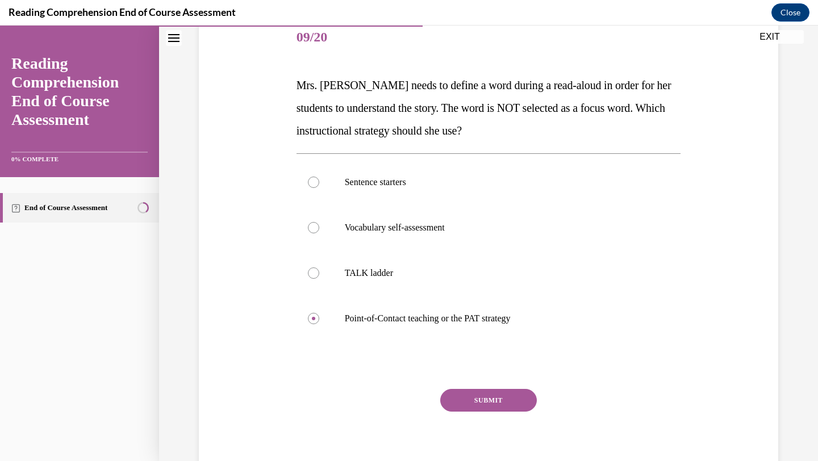
click at [475, 404] on button "SUBMIT" at bounding box center [488, 400] width 97 height 23
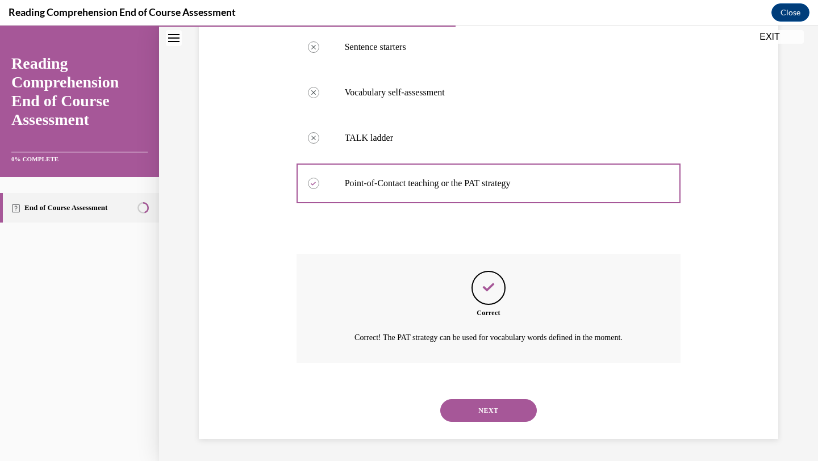
scroll to position [278, 0]
click at [474, 401] on button "NEXT" at bounding box center [488, 410] width 97 height 23
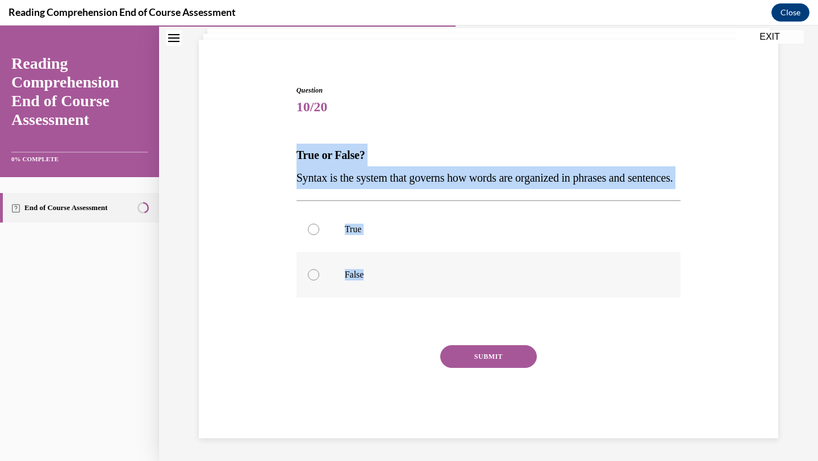
drag, startPoint x: 288, startPoint y: 129, endPoint x: 415, endPoint y: 285, distance: 201.1
click at [416, 286] on div "Question 10/20 True or False? Syntax is the system that governs how words are o…" at bounding box center [488, 244] width 585 height 387
copy div "True or False? Syntax is the system that governs how words are organized in phr…"
click at [346, 232] on p "True" at bounding box center [499, 229] width 308 height 11
click at [319, 232] on input "True" at bounding box center [313, 229] width 11 height 11
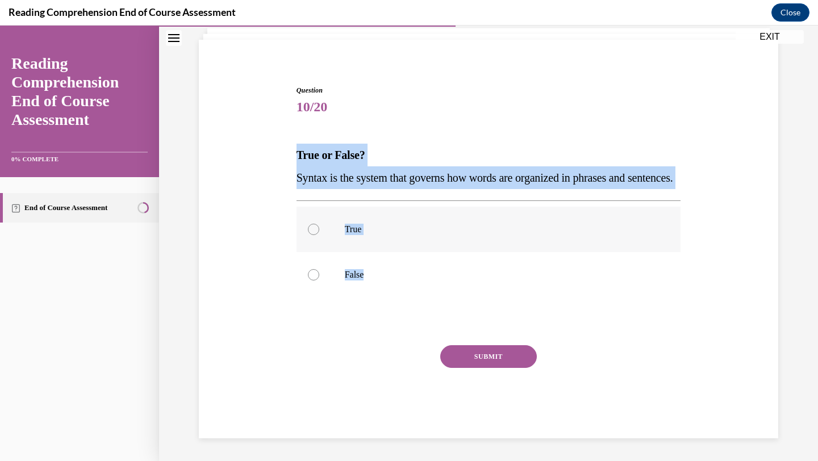
radio input "true"
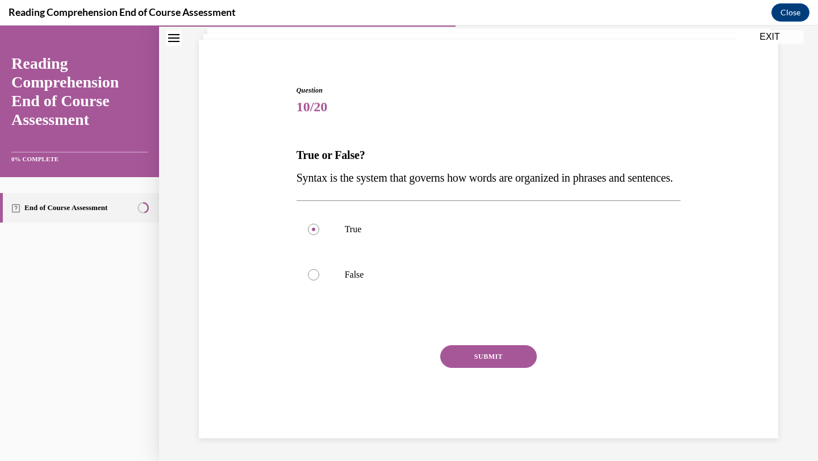
click at [499, 358] on button "SUBMIT" at bounding box center [488, 356] width 97 height 23
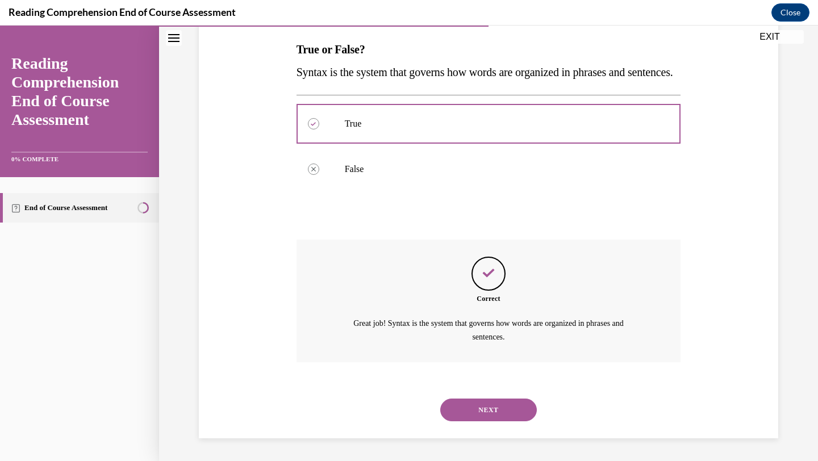
scroll to position [200, 0]
click at [492, 424] on div "NEXT" at bounding box center [488, 409] width 384 height 45
click at [490, 416] on button "NEXT" at bounding box center [488, 410] width 97 height 23
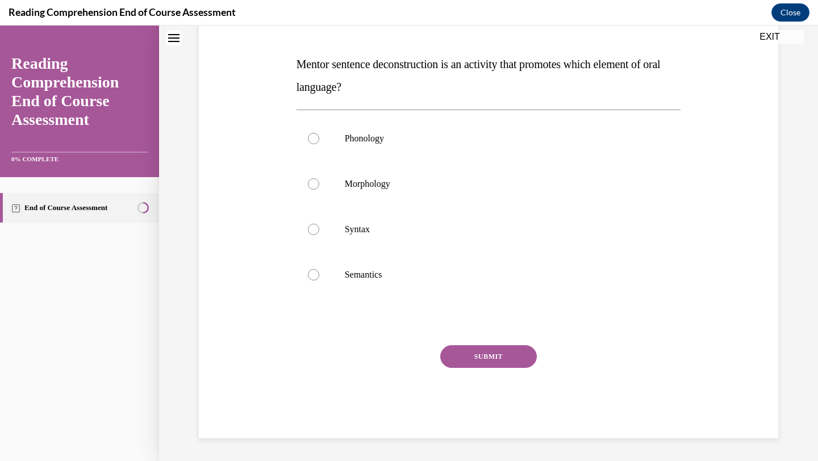
scroll to position [0, 0]
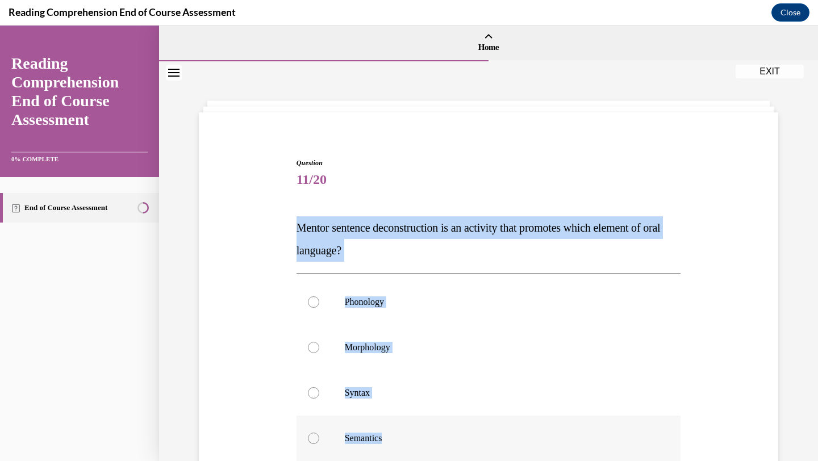
drag, startPoint x: 292, startPoint y: 216, endPoint x: 432, endPoint y: 444, distance: 267.2
click at [432, 444] on div "Question 11/20 Mentor sentence deconstruction is an activity that promotes whic…" at bounding box center [488, 363] width 585 height 478
click at [383, 400] on label "Syntax" at bounding box center [488, 392] width 384 height 45
click at [319, 399] on input "Syntax" at bounding box center [313, 392] width 11 height 11
radio input "true"
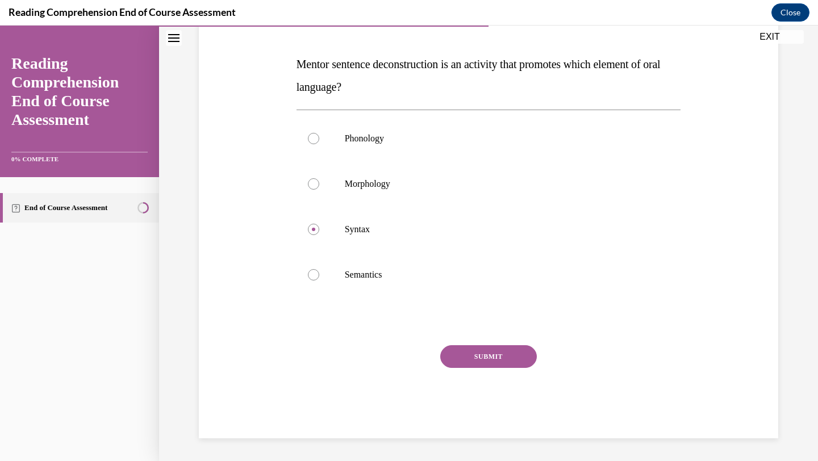
click at [473, 352] on button "SUBMIT" at bounding box center [488, 356] width 97 height 23
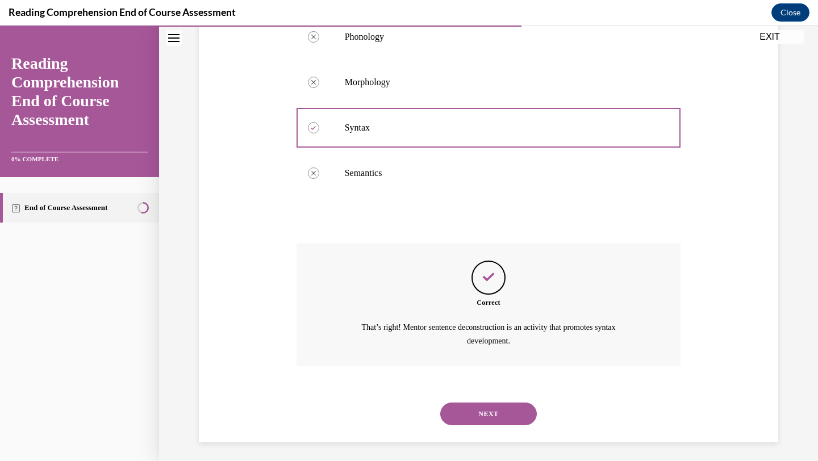
scroll to position [269, 0]
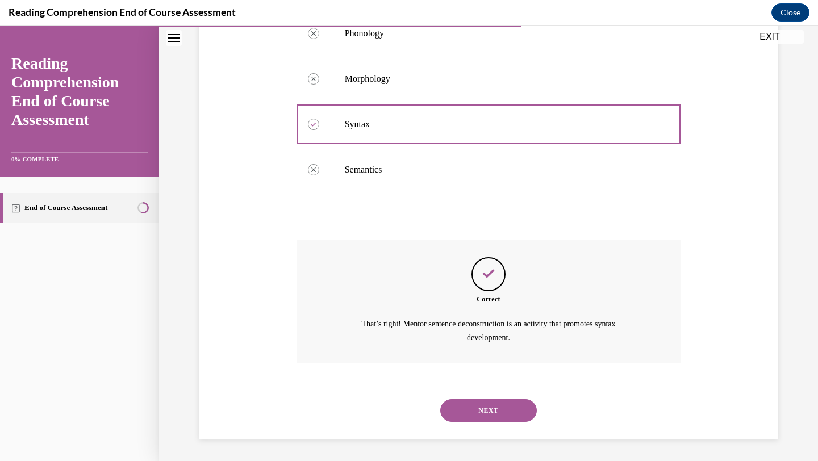
click at [479, 409] on button "NEXT" at bounding box center [488, 410] width 97 height 23
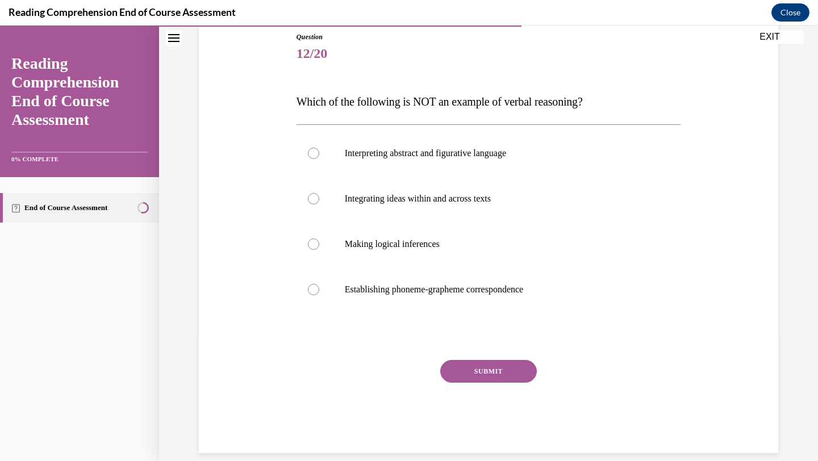
scroll to position [141, 0]
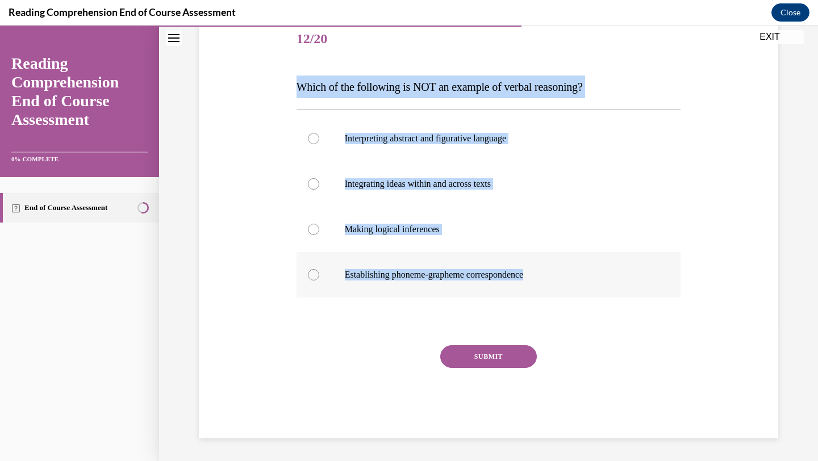
drag, startPoint x: 286, startPoint y: 89, endPoint x: 547, endPoint y: 281, distance: 324.2
click at [548, 282] on div "Question 12/20 Which of the following is NOT an example of verbal reasoning? In…" at bounding box center [488, 210] width 585 height 455
click at [394, 285] on label "Establishing phoneme-grapheme correspondence" at bounding box center [488, 274] width 384 height 45
click at [319, 281] on input "Establishing phoneme-grapheme correspondence" at bounding box center [313, 274] width 11 height 11
radio input "true"
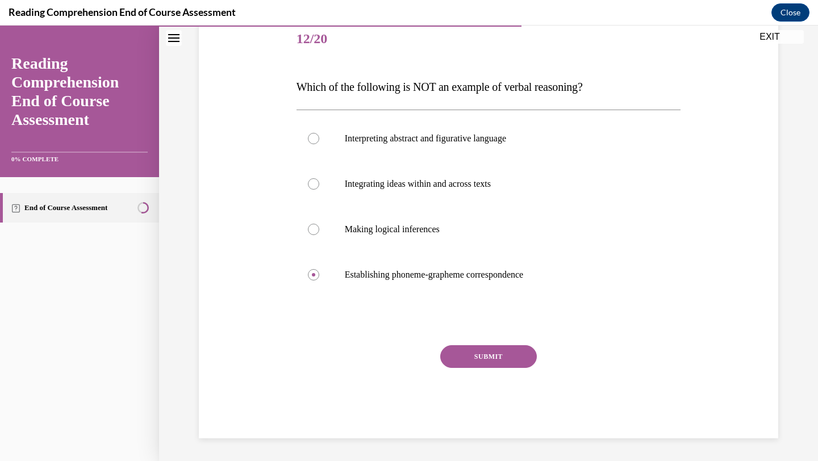
click at [481, 357] on button "SUBMIT" at bounding box center [488, 356] width 97 height 23
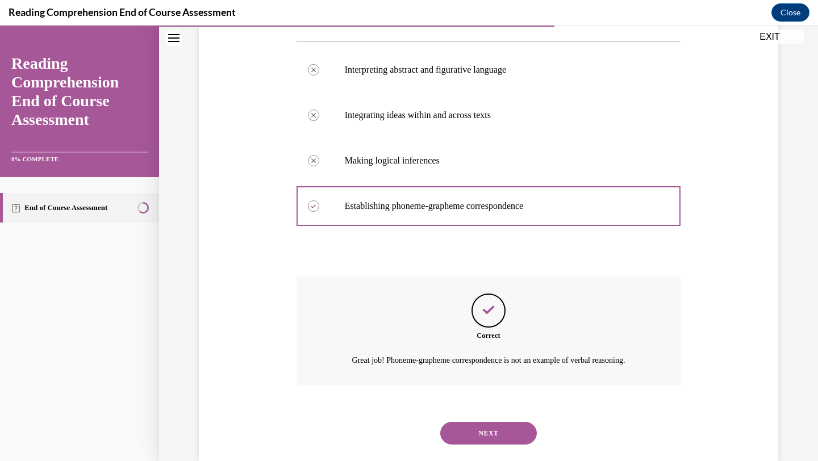
scroll to position [233, 0]
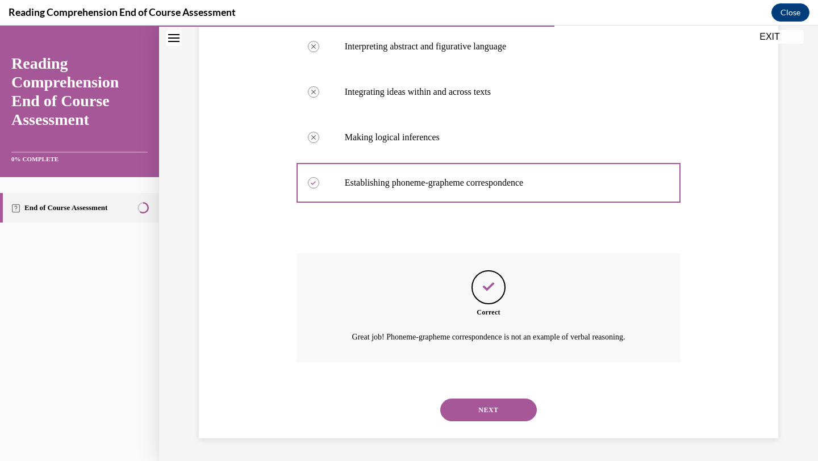
click at [475, 406] on button "NEXT" at bounding box center [488, 410] width 97 height 23
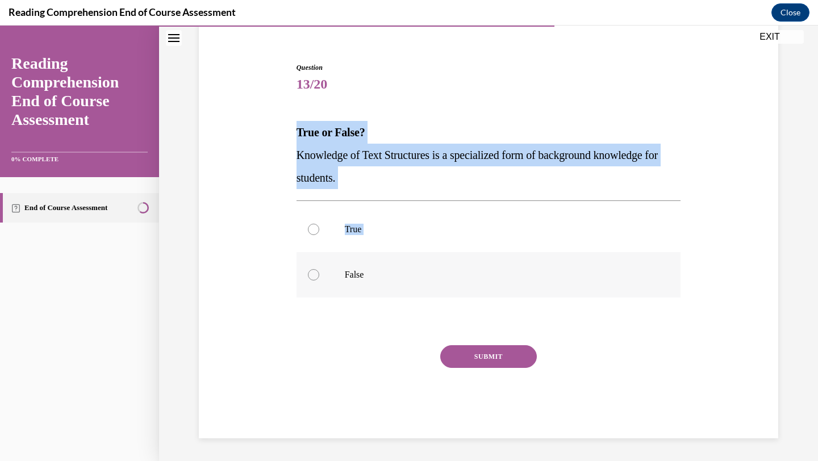
drag, startPoint x: 294, startPoint y: 128, endPoint x: 425, endPoint y: 264, distance: 189.2
click at [425, 264] on div "Question 13/20 True or False? Knowledge of Text Structures is a specialized for…" at bounding box center [489, 241] width 390 height 393
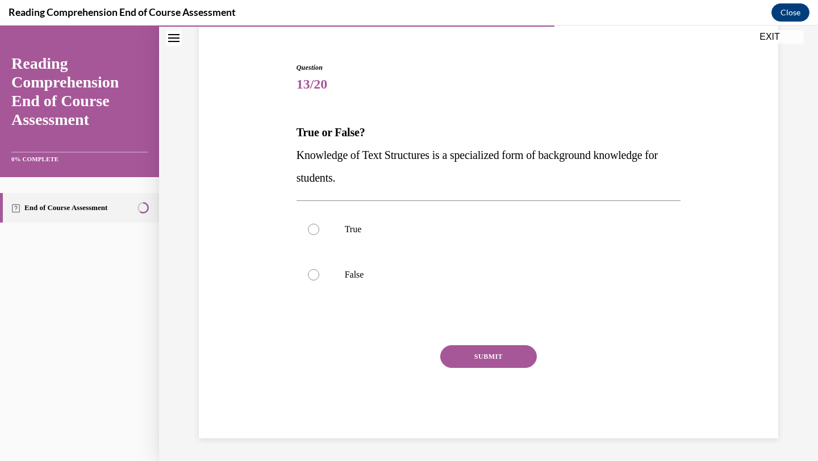
click at [298, 135] on strong "True or False?" at bounding box center [330, 132] width 69 height 12
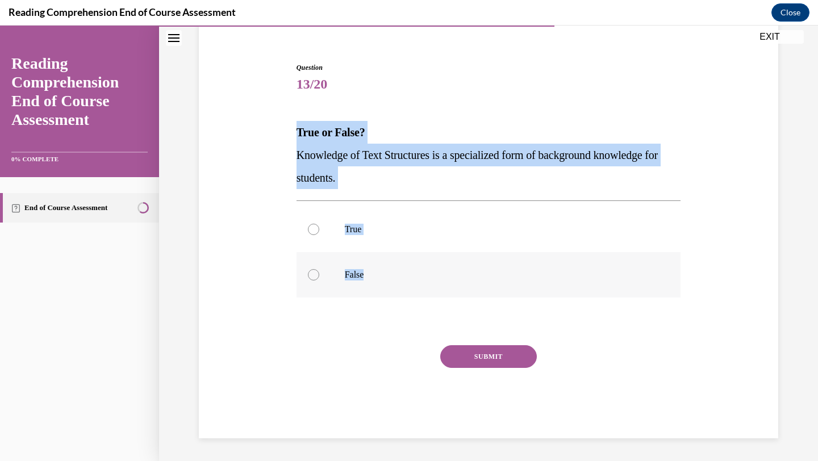
drag, startPoint x: 297, startPoint y: 135, endPoint x: 409, endPoint y: 265, distance: 172.4
click at [412, 267] on div "Question 13/20 True or False? Knowledge of Text Structures is a specialized for…" at bounding box center [488, 250] width 384 height 376
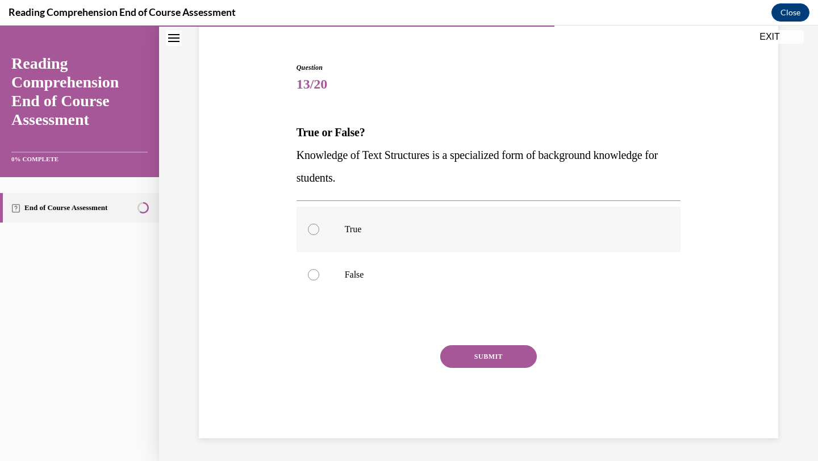
click at [355, 244] on label "True" at bounding box center [488, 229] width 384 height 45
click at [319, 235] on input "True" at bounding box center [313, 229] width 11 height 11
radio input "true"
click at [477, 352] on button "SUBMIT" at bounding box center [488, 356] width 97 height 23
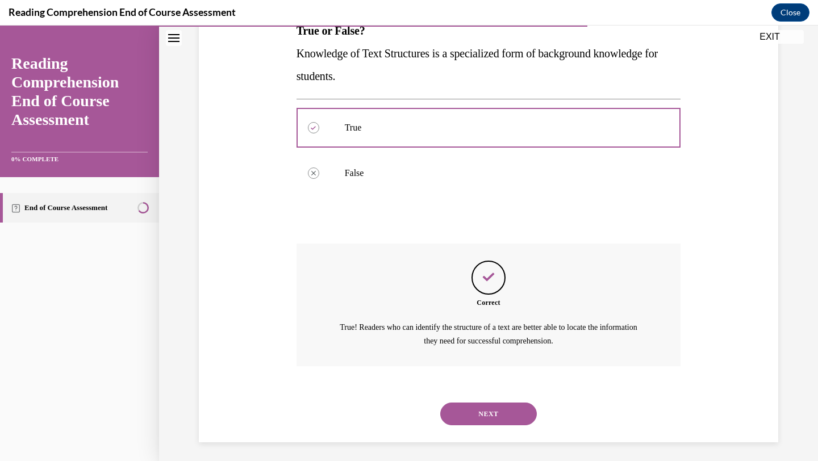
scroll to position [200, 0]
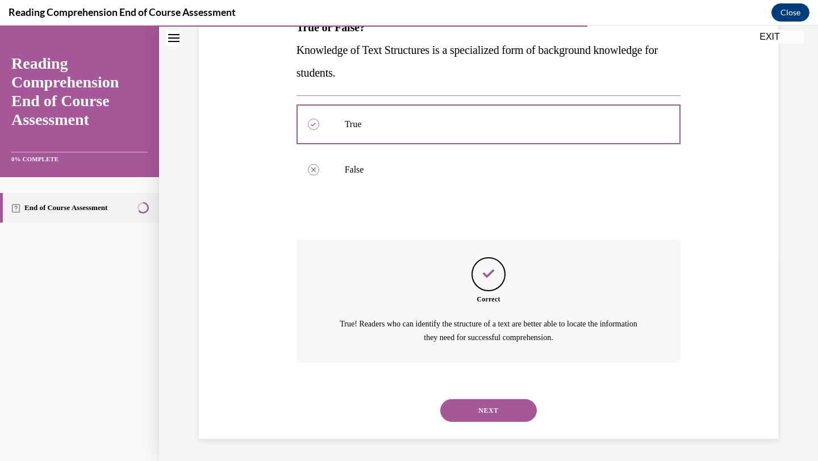
click at [477, 409] on button "NEXT" at bounding box center [488, 410] width 97 height 23
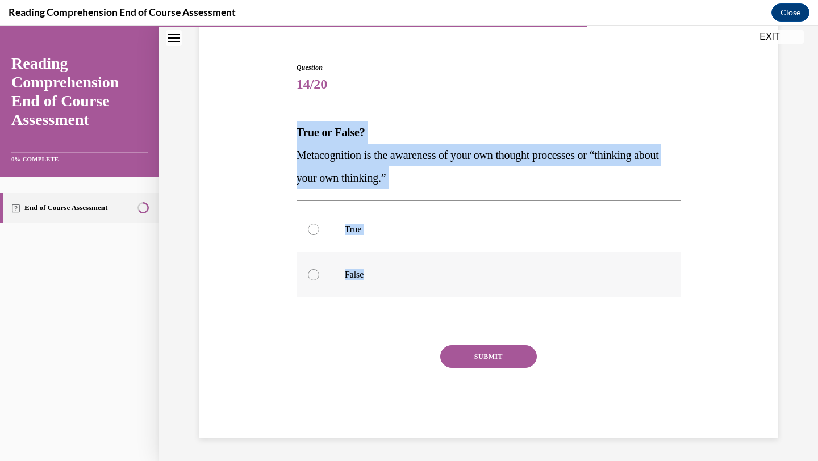
drag, startPoint x: 290, startPoint y: 131, endPoint x: 418, endPoint y: 283, distance: 198.7
click at [418, 283] on div "Question 14/20 True or False? Metacognition is the awareness of your own though…" at bounding box center [488, 233] width 585 height 410
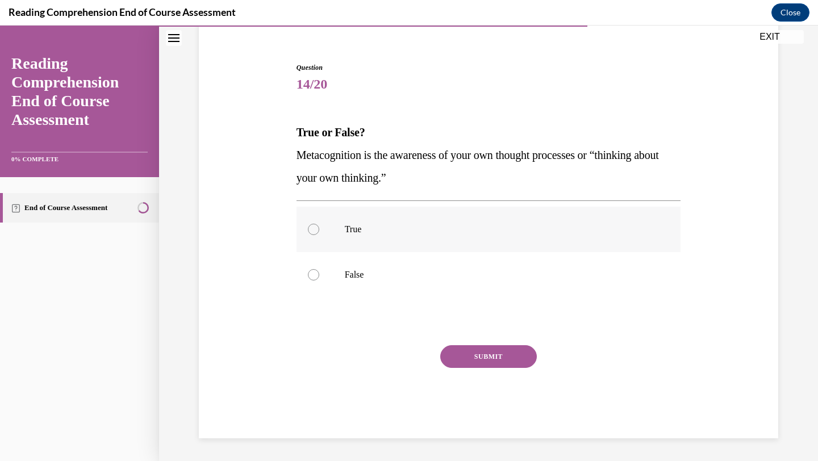
click at [377, 237] on label "True" at bounding box center [488, 229] width 384 height 45
click at [319, 235] on input "True" at bounding box center [313, 229] width 11 height 11
radio input "true"
click at [495, 363] on button "SUBMIT" at bounding box center [488, 356] width 97 height 23
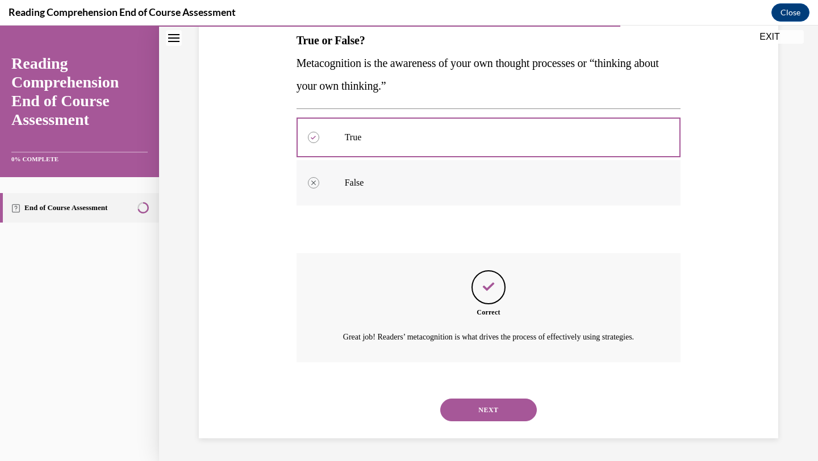
scroll to position [200, 0]
click at [474, 415] on button "NEXT" at bounding box center [488, 410] width 97 height 23
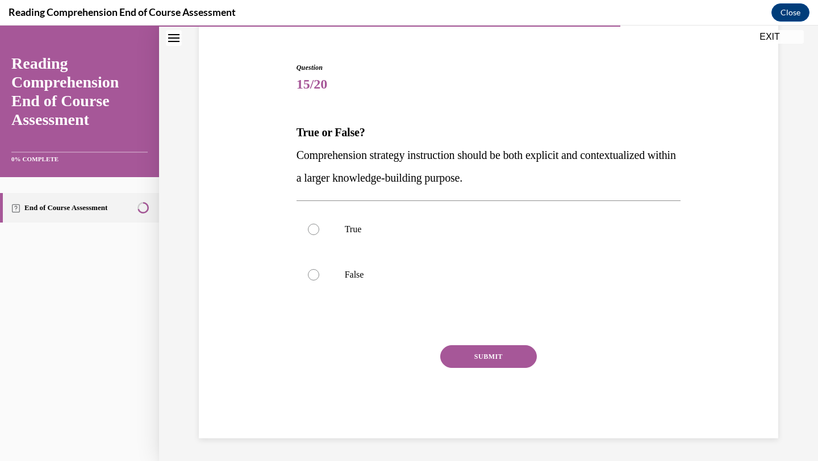
scroll to position [95, 0]
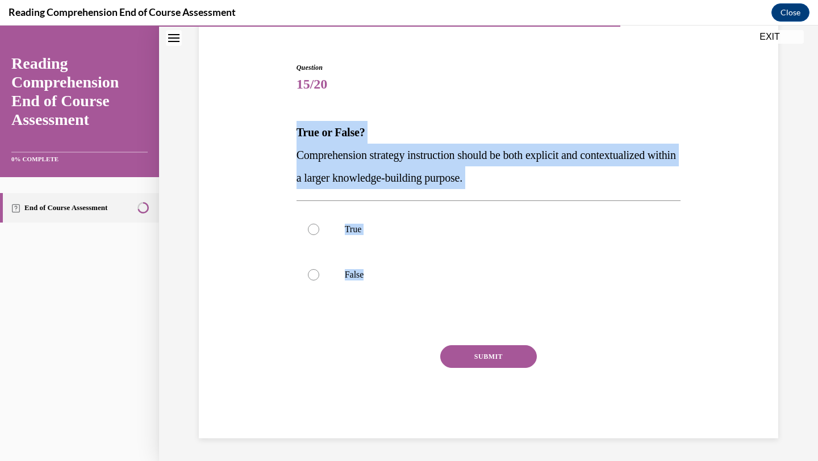
drag, startPoint x: 290, startPoint y: 133, endPoint x: 413, endPoint y: 303, distance: 209.7
click at [413, 303] on div "Question 15/20 True or False? Comprehension strategy instruction should be both…" at bounding box center [488, 233] width 585 height 410
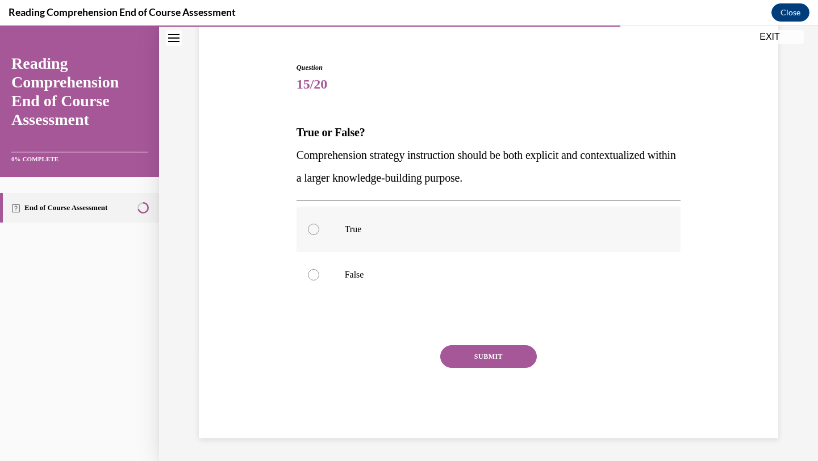
click at [342, 218] on label "True" at bounding box center [488, 229] width 384 height 45
click at [319, 224] on input "True" at bounding box center [313, 229] width 11 height 11
radio input "true"
click at [490, 347] on button "SUBMIT" at bounding box center [488, 356] width 97 height 23
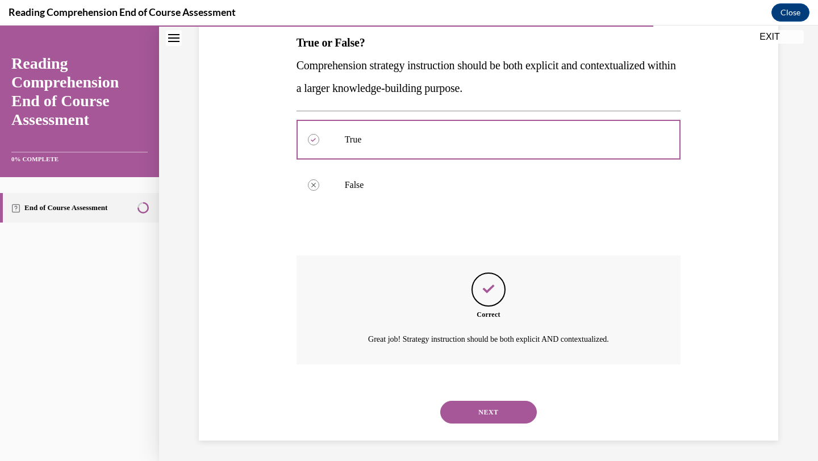
scroll to position [187, 0]
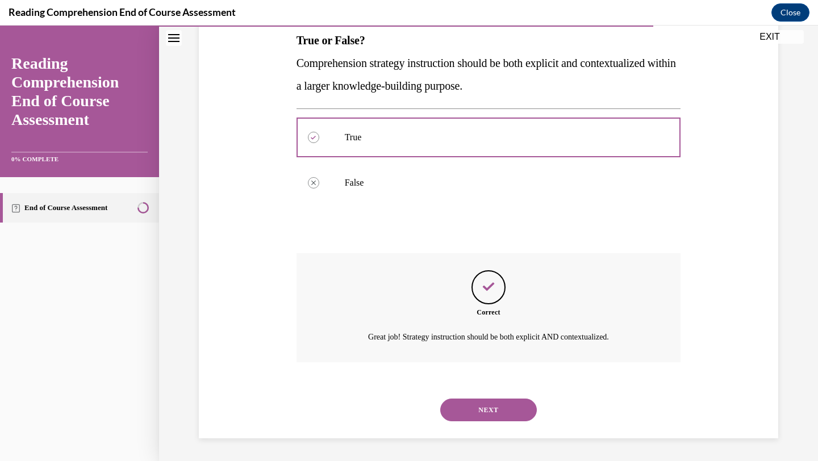
click at [486, 413] on button "NEXT" at bounding box center [488, 410] width 97 height 23
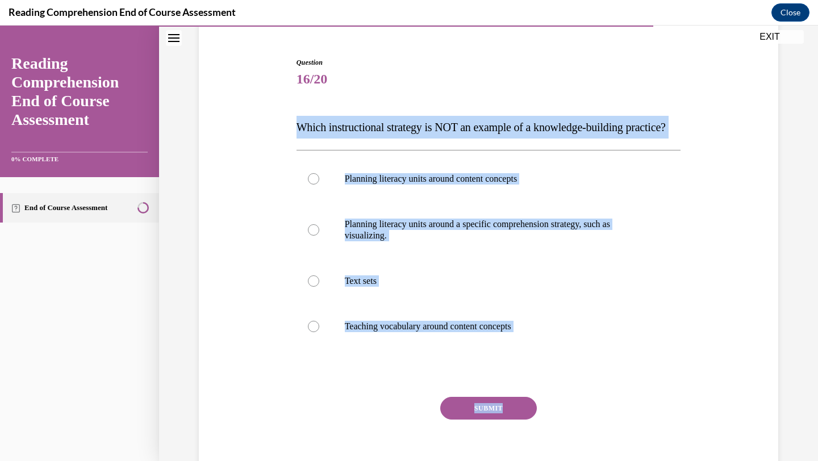
scroll to position [124, 0]
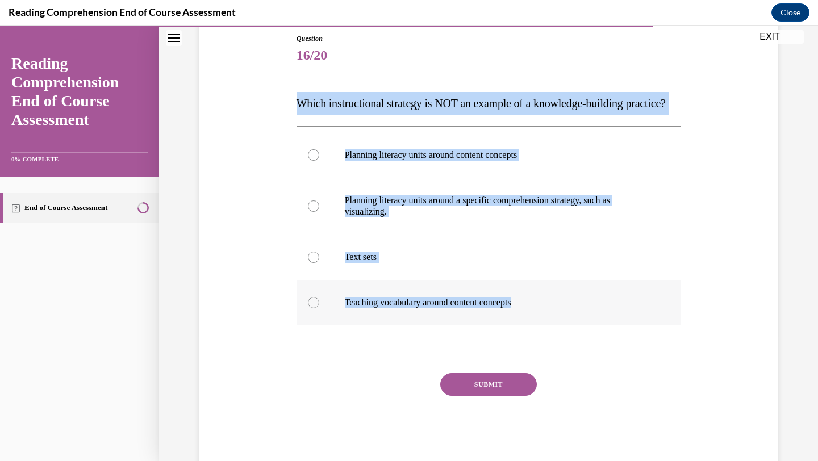
drag, startPoint x: 291, startPoint y: 227, endPoint x: 563, endPoint y: 344, distance: 296.1
click at [563, 344] on div "Question 16/20 Which instructional strategy is NOT an example of a knowledge-bu…" at bounding box center [488, 232] width 585 height 467
click at [400, 218] on p "Planning literacy units around a specific comprehension strategy, such as visua…" at bounding box center [499, 206] width 308 height 23
click at [319, 212] on input "Planning literacy units around a specific comprehension strategy, such as visua…" at bounding box center [313, 205] width 11 height 11
radio input "true"
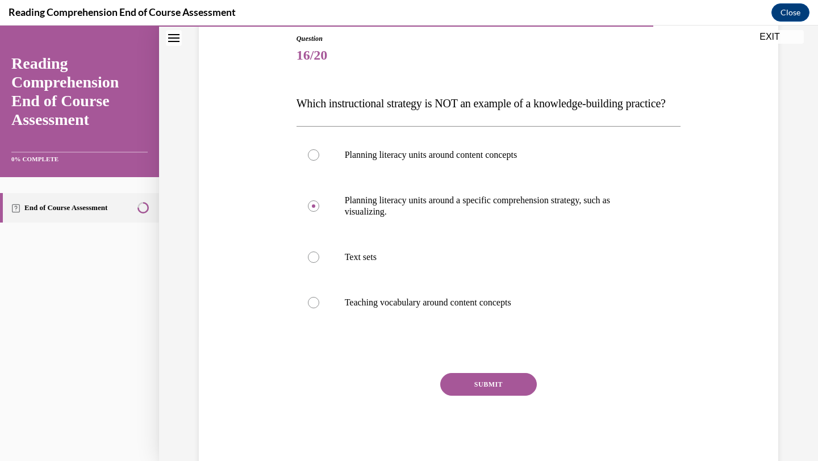
click at [484, 396] on button "SUBMIT" at bounding box center [488, 384] width 97 height 23
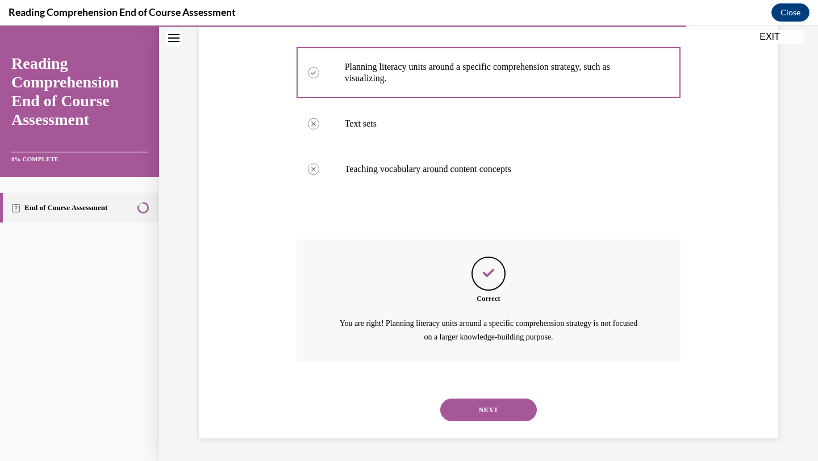
scroll to position [280, 0]
click at [479, 405] on button "NEXT" at bounding box center [488, 410] width 97 height 23
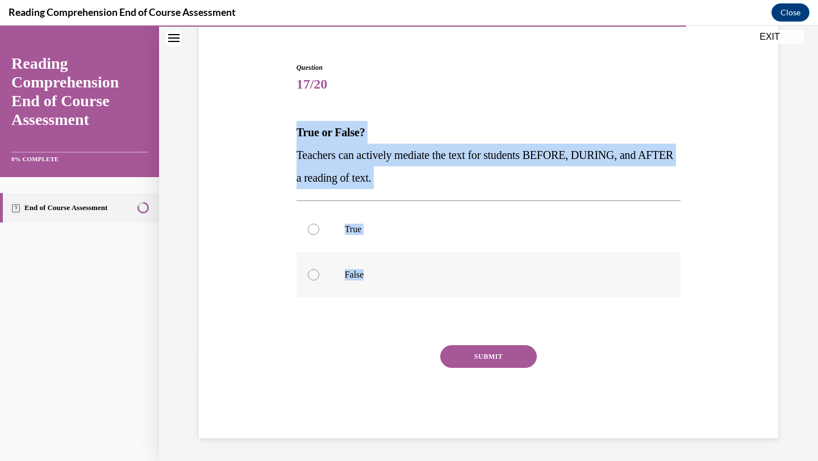
drag, startPoint x: 296, startPoint y: 131, endPoint x: 413, endPoint y: 276, distance: 187.0
click at [413, 277] on div "Question 17/20 True or False? Teachers can actively mediate the text for studen…" at bounding box center [488, 250] width 384 height 376
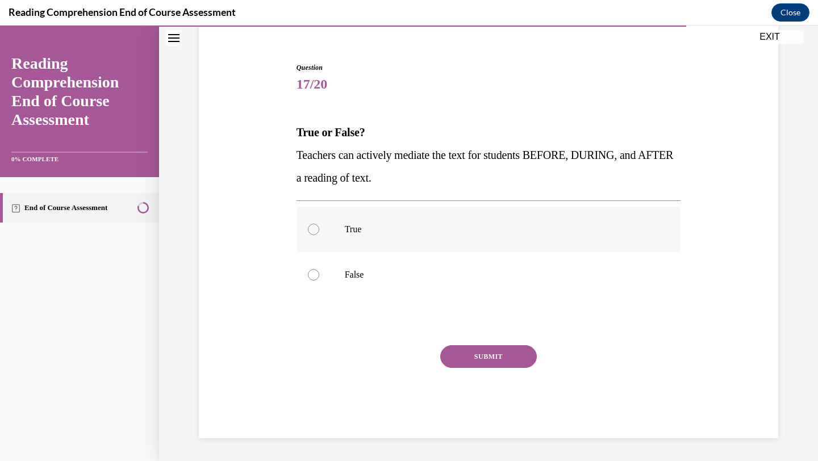
click at [356, 214] on label "True" at bounding box center [488, 229] width 384 height 45
click at [319, 224] on input "True" at bounding box center [313, 229] width 11 height 11
radio input "true"
click at [484, 354] on button "SUBMIT" at bounding box center [488, 356] width 97 height 23
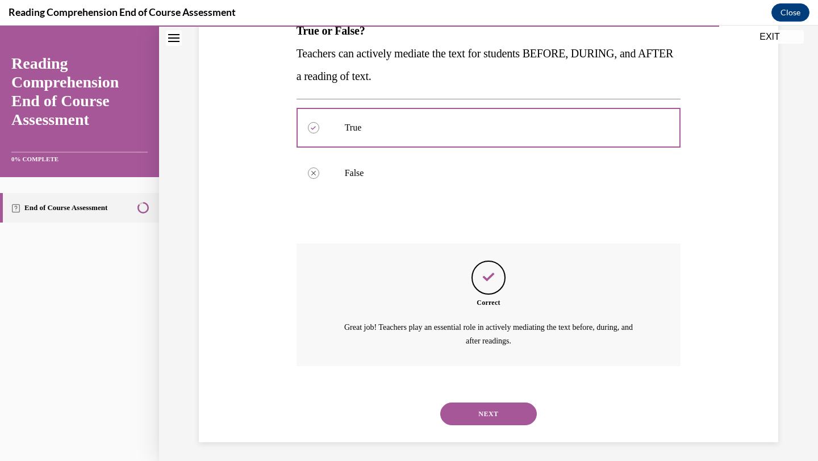
scroll to position [200, 0]
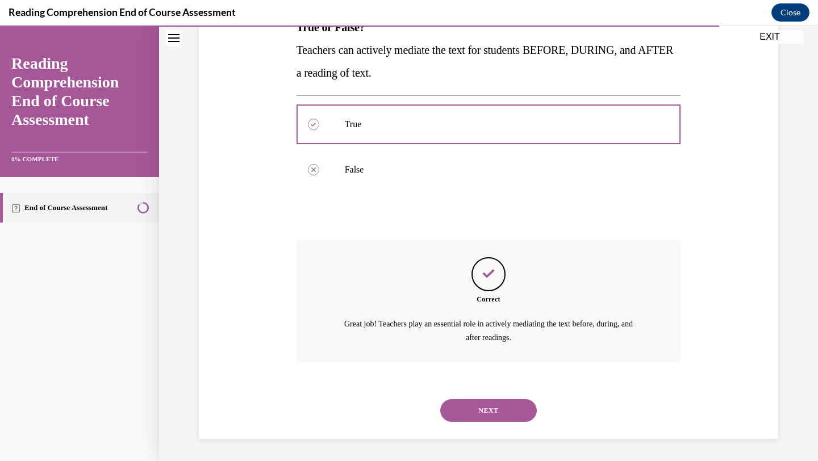
click at [480, 412] on button "NEXT" at bounding box center [488, 410] width 97 height 23
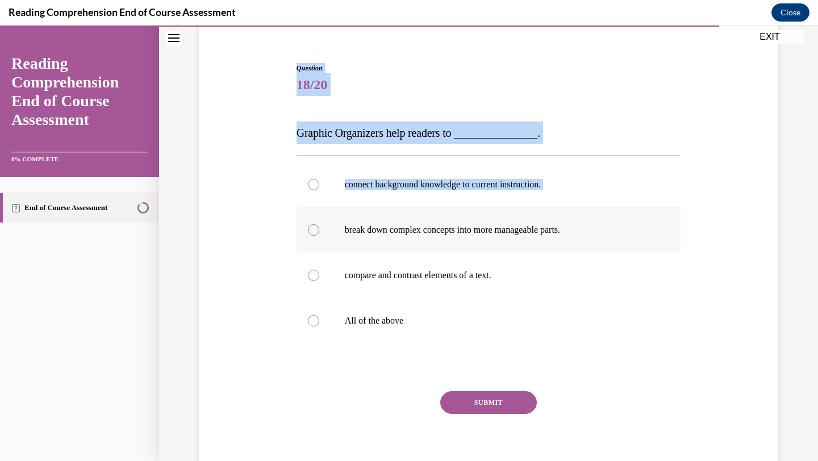
scroll to position [98, 0]
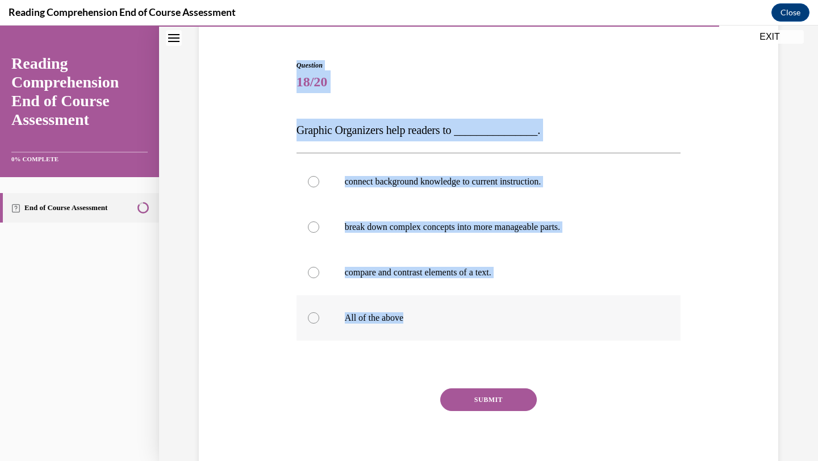
drag, startPoint x: 286, startPoint y: 94, endPoint x: 450, endPoint y: 315, distance: 274.8
click at [450, 315] on div "Question 18/20 Graphic Organizers help readers to _______________. connect back…" at bounding box center [488, 253] width 585 height 455
click at [528, 313] on p "All of the above" at bounding box center [499, 317] width 308 height 11
click at [319, 313] on input "All of the above" at bounding box center [313, 317] width 11 height 11
radio input "true"
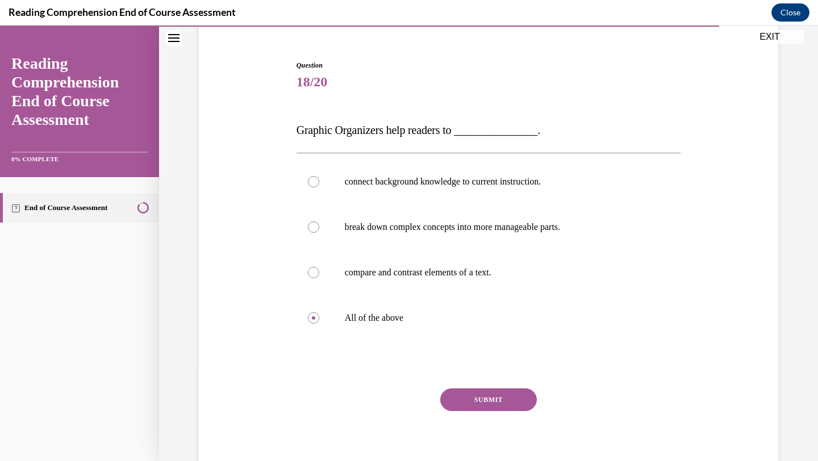
click at [501, 398] on button "SUBMIT" at bounding box center [488, 399] width 97 height 23
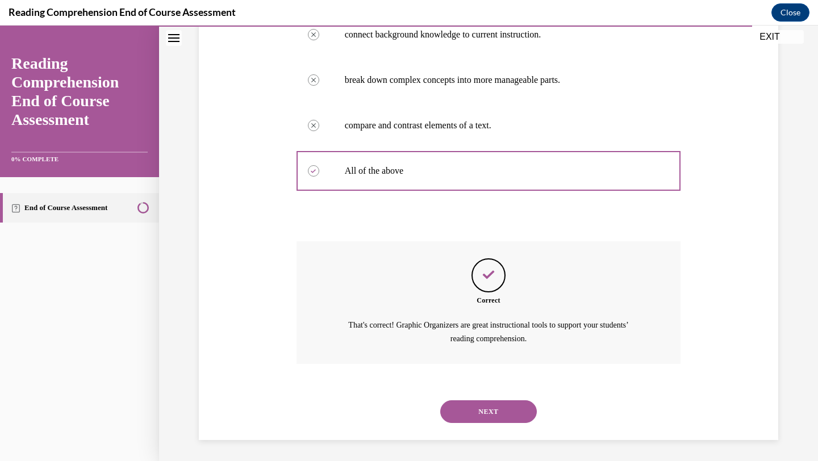
scroll to position [246, 0]
click at [509, 421] on button "NEXT" at bounding box center [488, 410] width 97 height 23
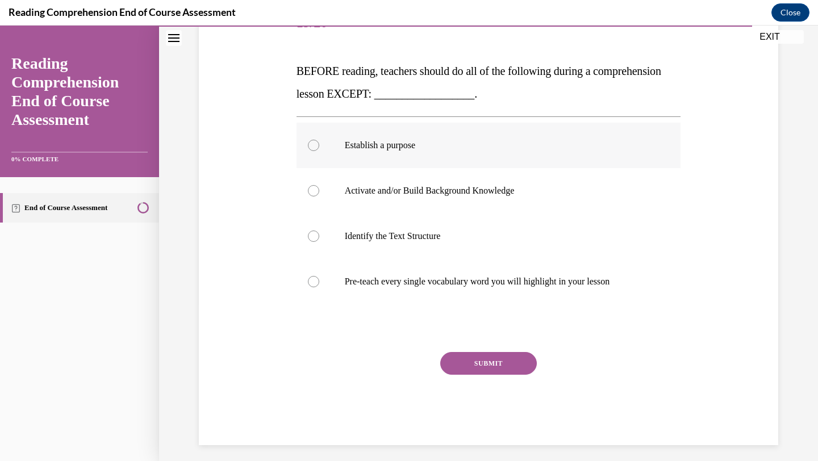
scroll to position [164, 0]
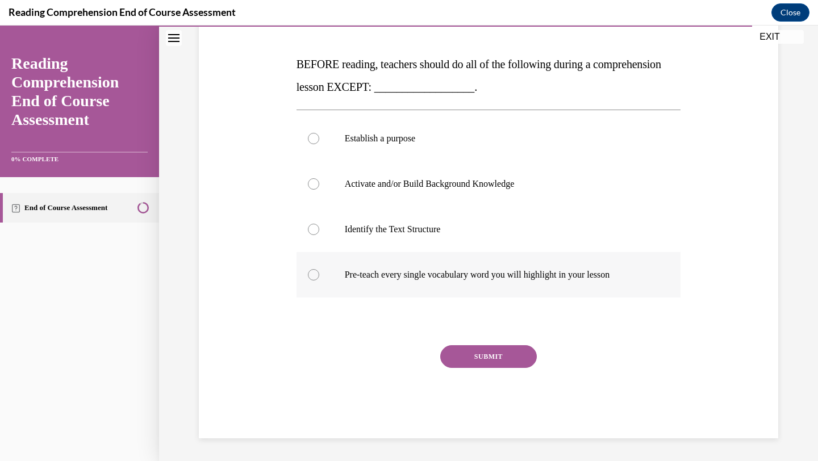
click at [503, 286] on label "Pre-teach every single vocabulary word you will highlight in your lesson" at bounding box center [488, 274] width 384 height 45
click at [319, 281] on input "Pre-teach every single vocabulary word you will highlight in your lesson" at bounding box center [313, 274] width 11 height 11
radio input "true"
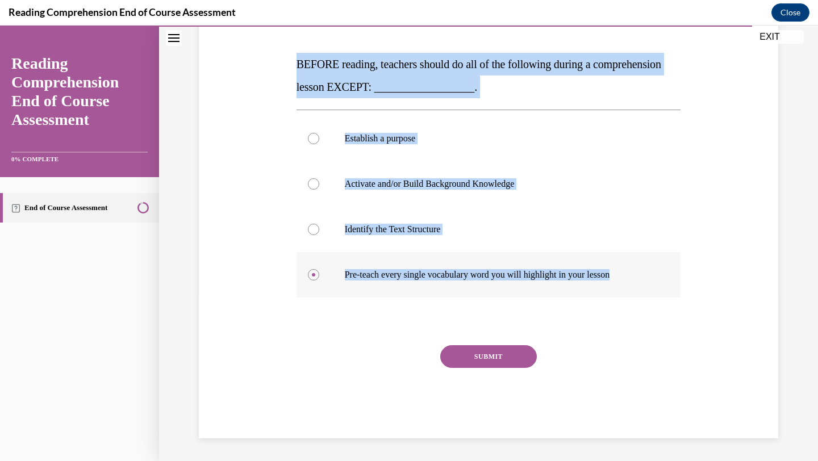
drag, startPoint x: 295, startPoint y: 59, endPoint x: 632, endPoint y: 278, distance: 401.5
click at [632, 278] on div "Question 19/20 BEFORE reading, teachers should do all of the following during a…" at bounding box center [489, 207] width 390 height 461
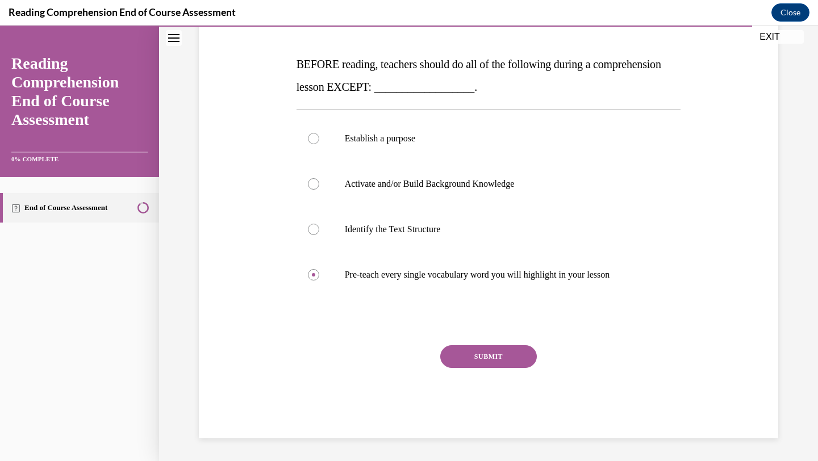
click at [497, 369] on div "SUBMIT" at bounding box center [488, 373] width 384 height 57
click at [497, 361] on button "SUBMIT" at bounding box center [488, 356] width 97 height 23
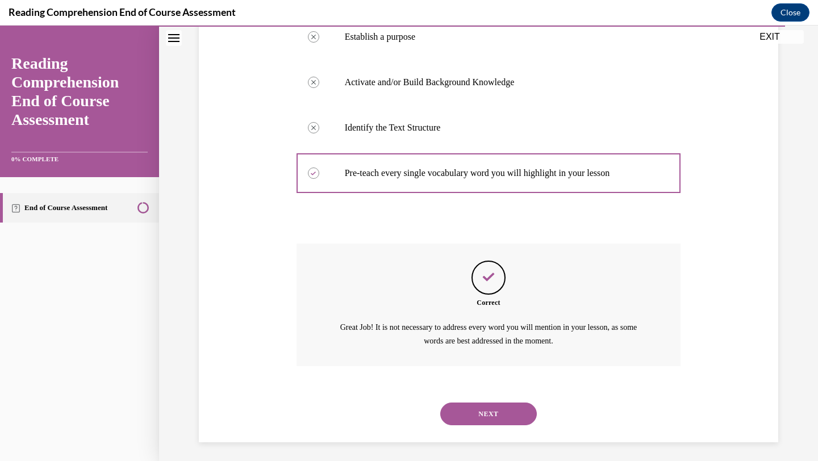
scroll to position [269, 0]
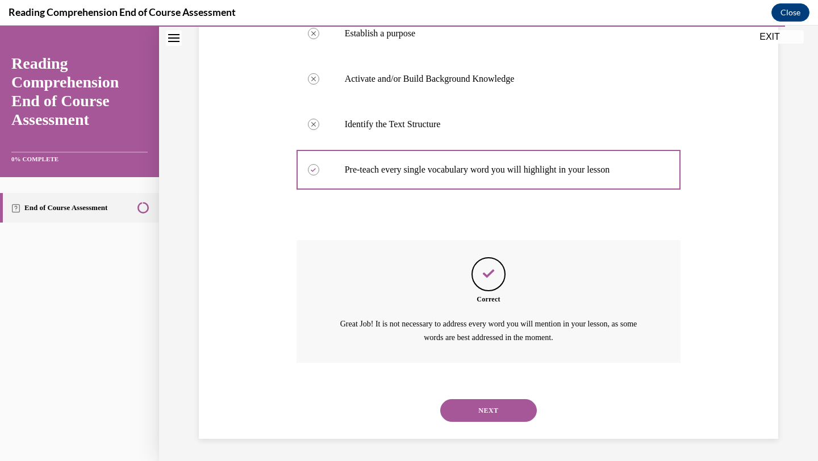
click at [508, 416] on button "NEXT" at bounding box center [488, 410] width 97 height 23
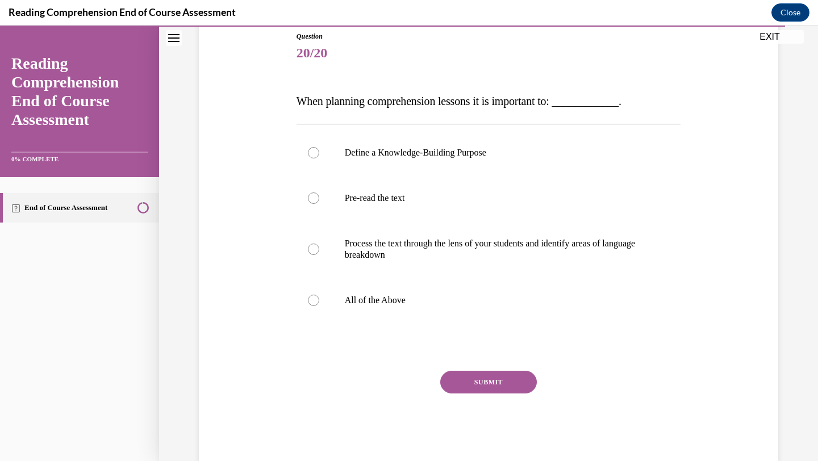
scroll to position [152, 0]
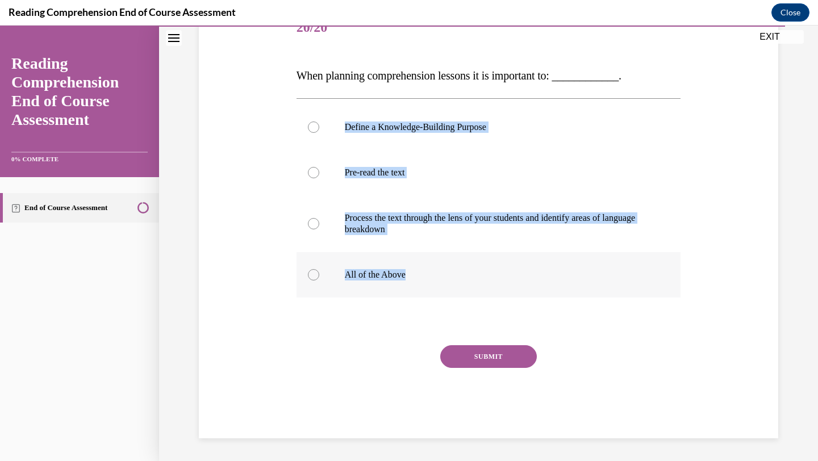
drag, startPoint x: 296, startPoint y: 99, endPoint x: 494, endPoint y: 277, distance: 265.4
click at [494, 277] on div "Question 20/20 When planning comprehension lessons it is important to: ________…" at bounding box center [488, 222] width 384 height 433
click at [435, 278] on p "All of the Above" at bounding box center [499, 274] width 308 height 11
click at [319, 278] on input "All of the Above" at bounding box center [313, 274] width 11 height 11
radio input "true"
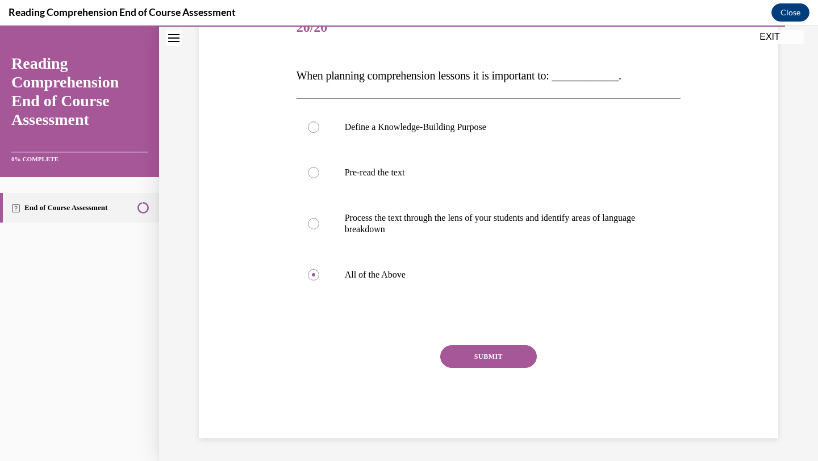
click at [485, 363] on button "SUBMIT" at bounding box center [488, 356] width 97 height 23
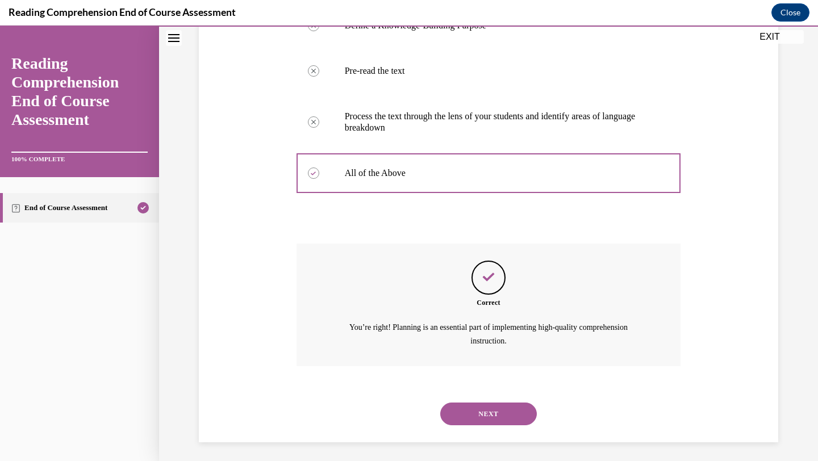
scroll to position [257, 0]
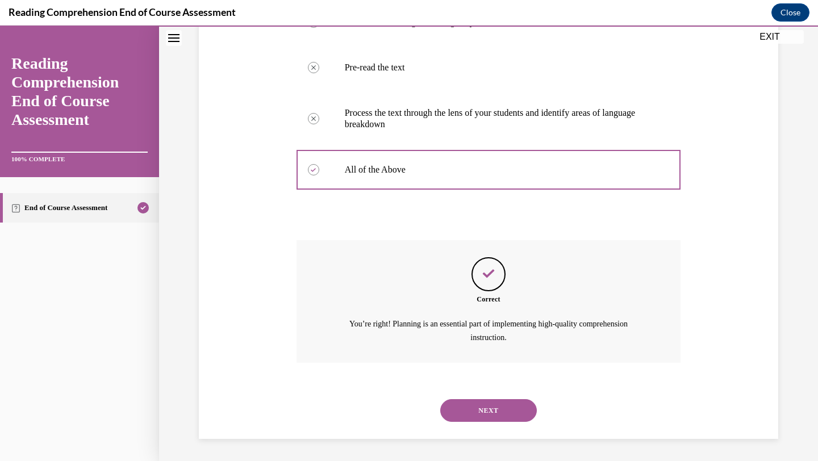
click at [494, 405] on button "NEXT" at bounding box center [488, 410] width 97 height 23
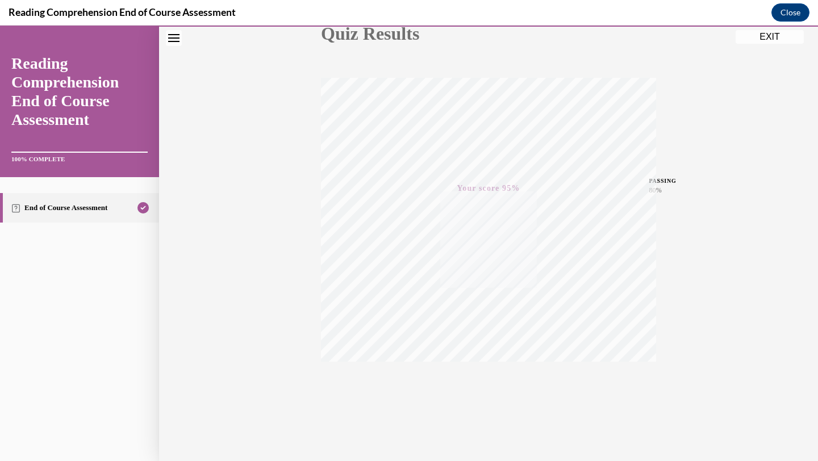
scroll to position [147, 0]
click at [778, 39] on button "EXIT" at bounding box center [769, 37] width 68 height 14
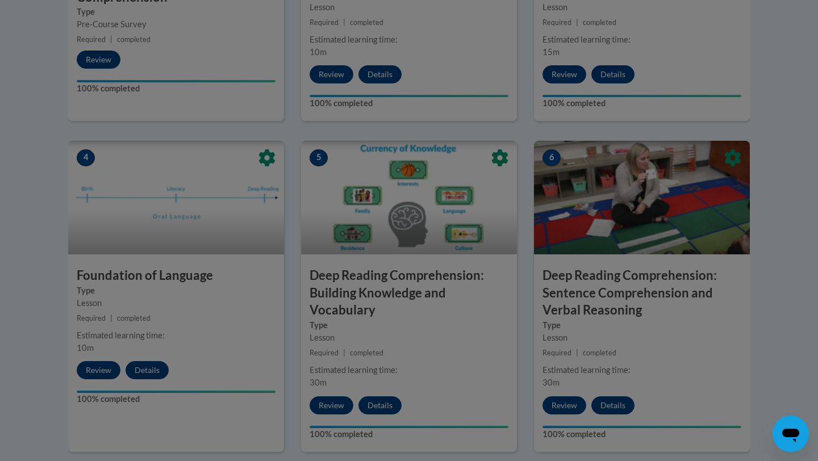
scroll to position [618, 0]
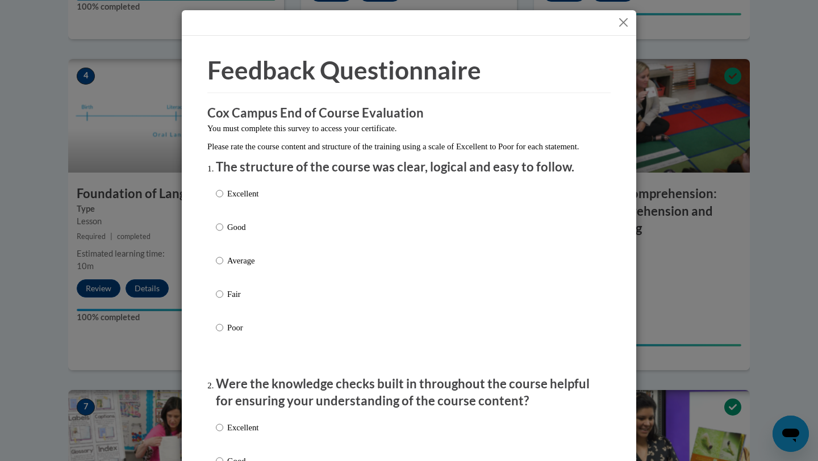
click at [243, 233] on p "Good" at bounding box center [242, 227] width 31 height 12
click at [223, 233] on input "Good" at bounding box center [219, 227] width 7 height 12
radio input "true"
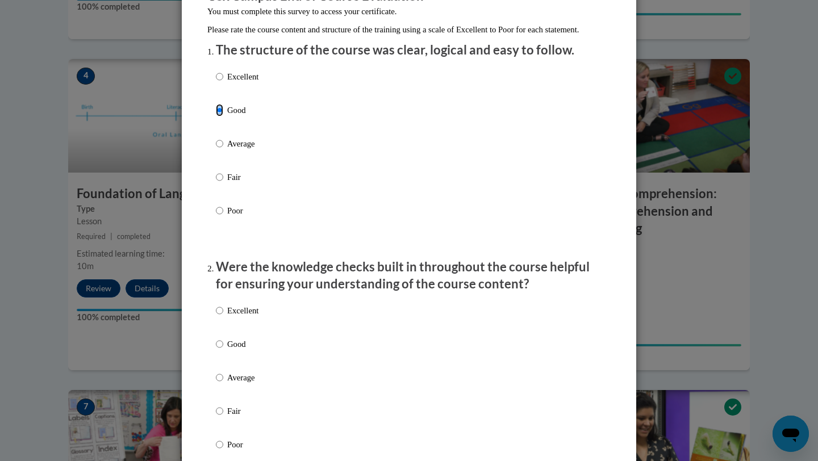
scroll to position [246, 0]
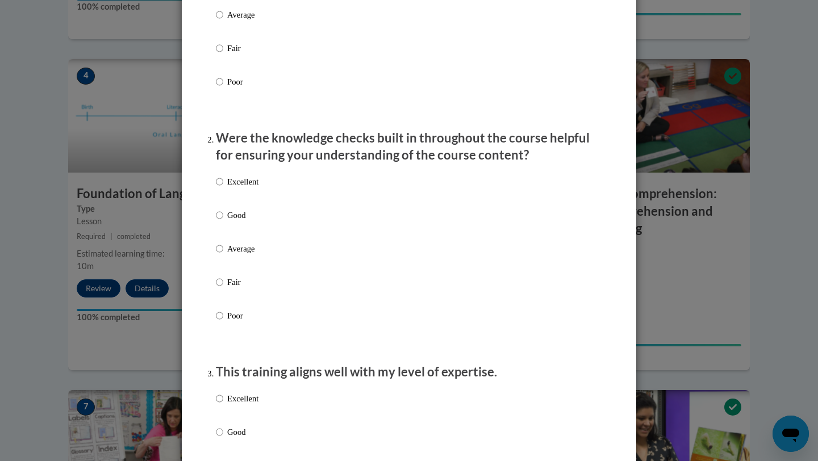
click at [236, 221] on p "Good" at bounding box center [242, 215] width 31 height 12
click at [223, 221] on input "Good" at bounding box center [219, 215] width 7 height 12
radio input "true"
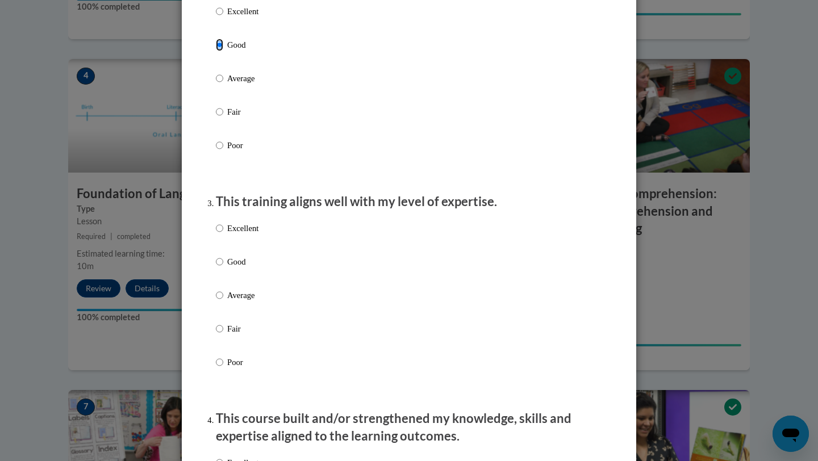
scroll to position [544, 0]
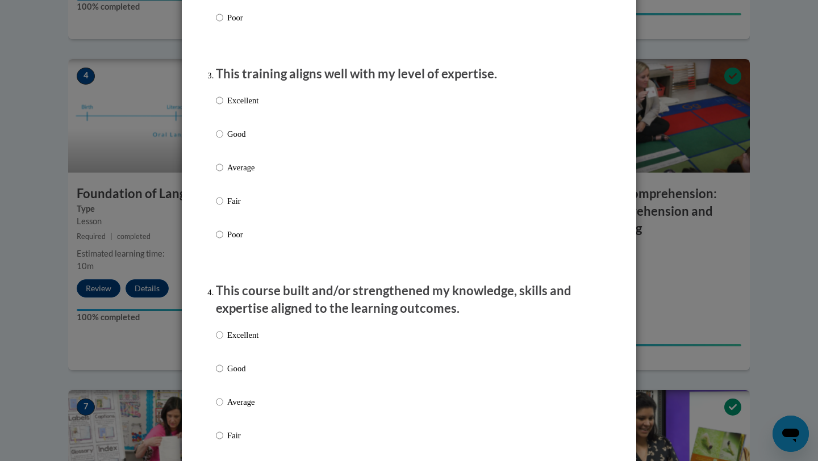
click at [246, 140] on p "Good" at bounding box center [242, 134] width 31 height 12
click at [223, 140] on input "Good" at bounding box center [219, 134] width 7 height 12
radio input "true"
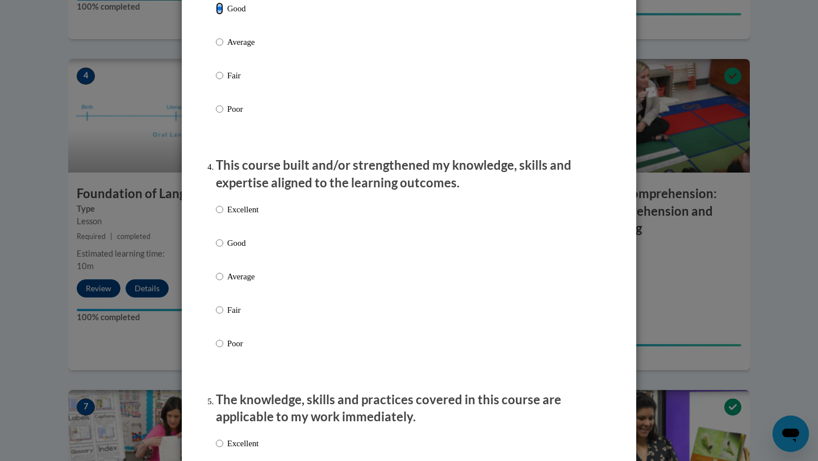
scroll to position [672, 0]
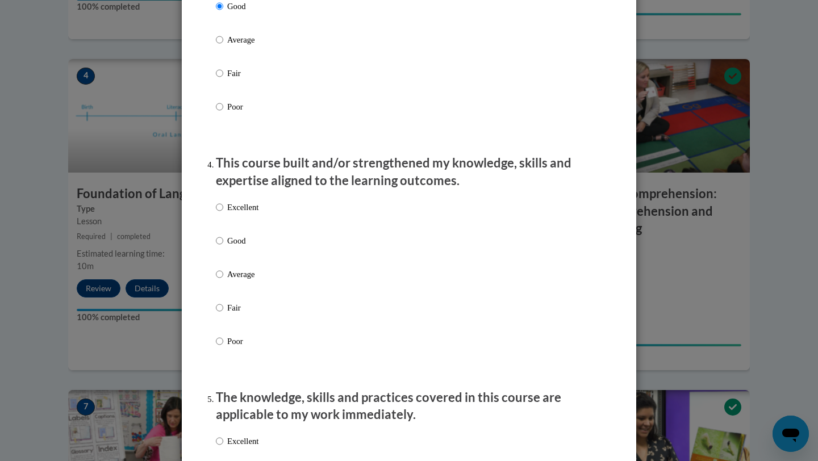
click at [230, 247] on p "Good" at bounding box center [242, 241] width 31 height 12
click at [223, 247] on input "Good" at bounding box center [219, 241] width 7 height 12
radio input "true"
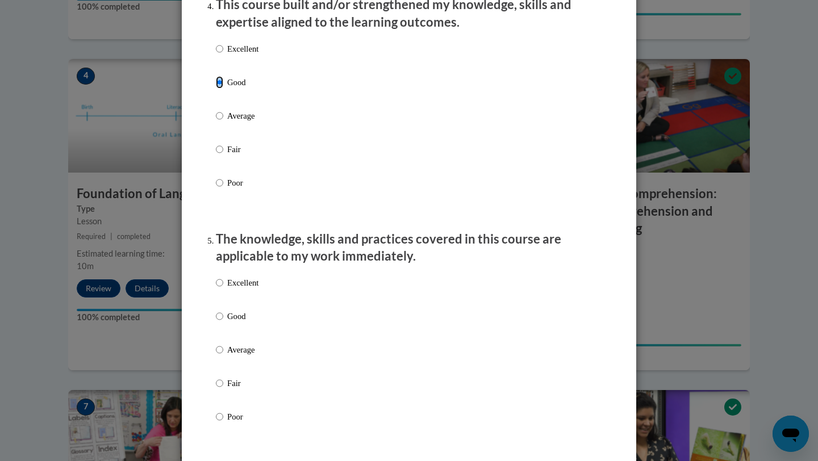
scroll to position [921, 0]
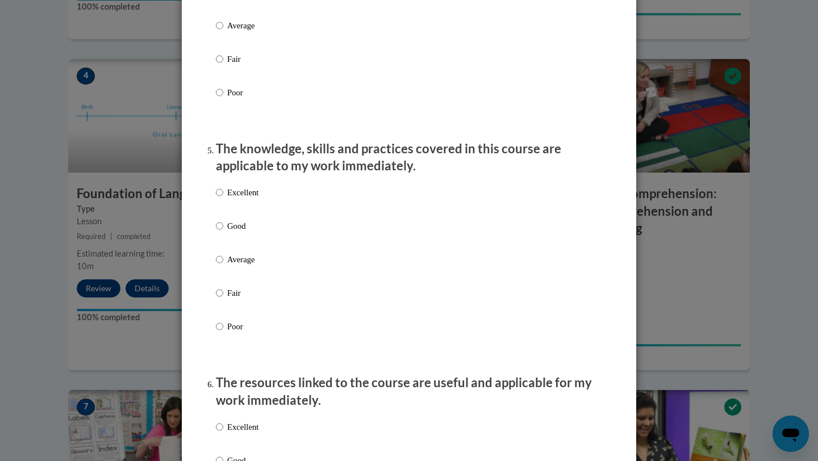
click at [232, 232] on p "Good" at bounding box center [242, 226] width 31 height 12
click at [223, 232] on input "Good" at bounding box center [219, 226] width 7 height 12
radio input "true"
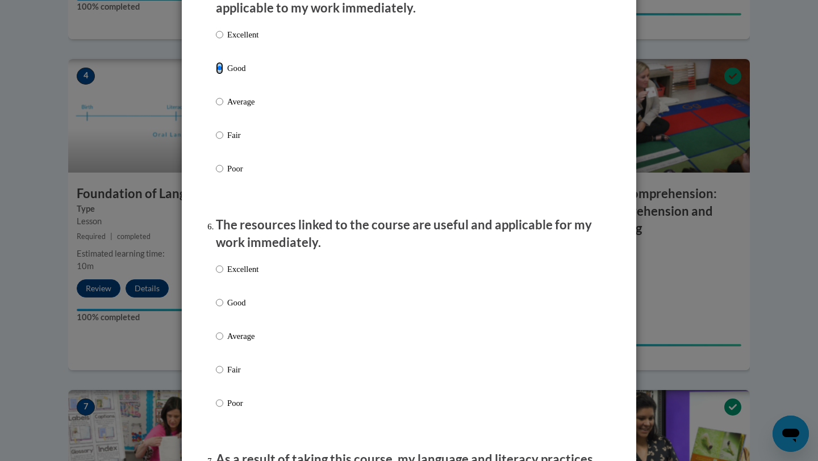
scroll to position [1119, 0]
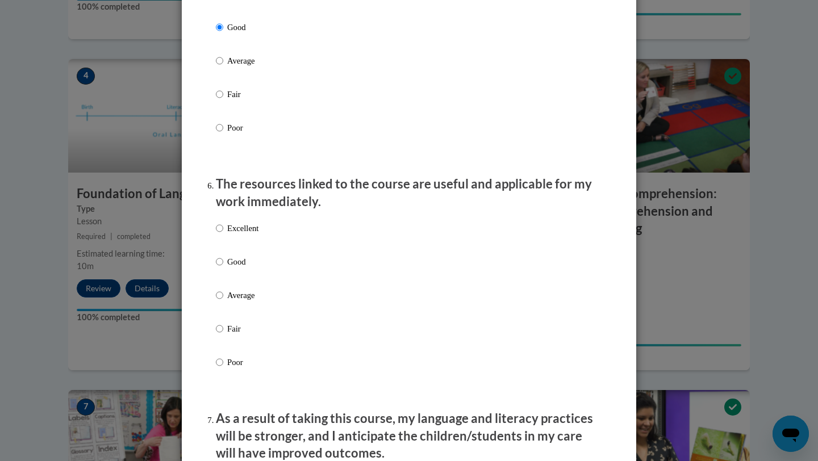
click at [232, 268] on p "Good" at bounding box center [242, 262] width 31 height 12
click at [223, 268] on input "Good" at bounding box center [219, 262] width 7 height 12
radio input "true"
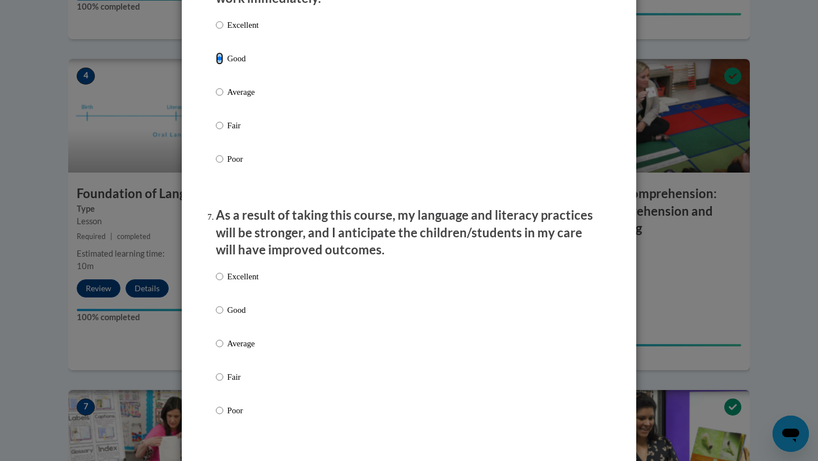
scroll to position [1412, 0]
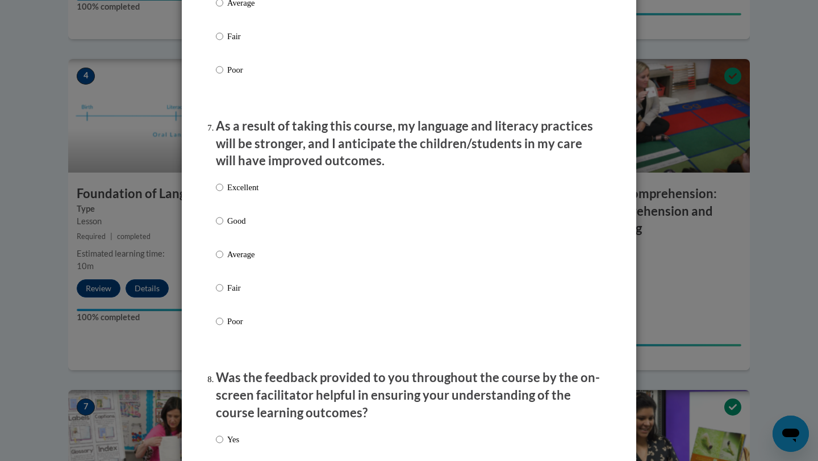
click at [237, 238] on label "Good" at bounding box center [237, 230] width 43 height 31
click at [223, 227] on input "Good" at bounding box center [219, 221] width 7 height 12
radio input "true"
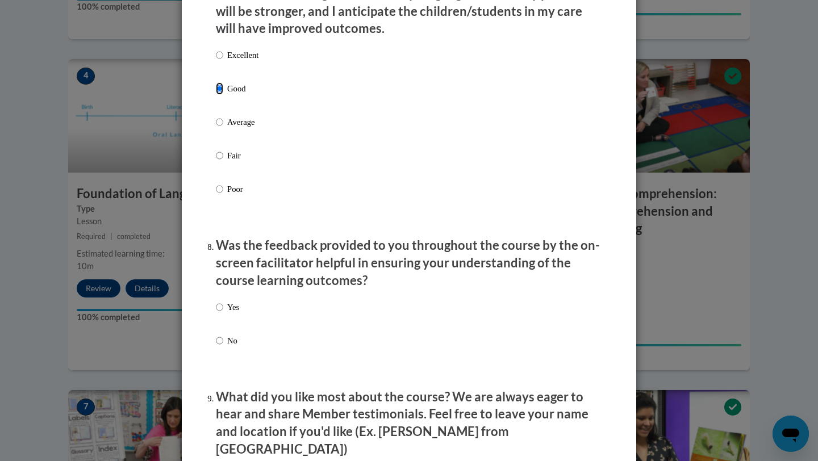
scroll to position [1600, 0]
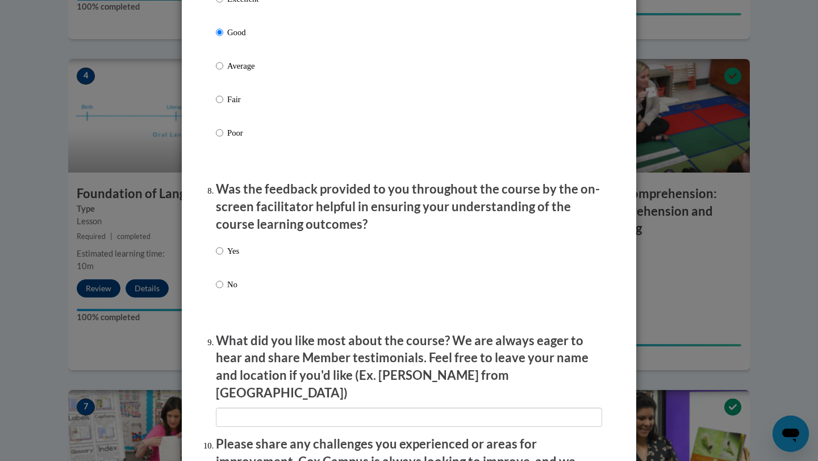
click at [224, 268] on label "Yes" at bounding box center [227, 260] width 23 height 31
click at [223, 257] on input "Yes" at bounding box center [219, 251] width 7 height 12
radio input "true"
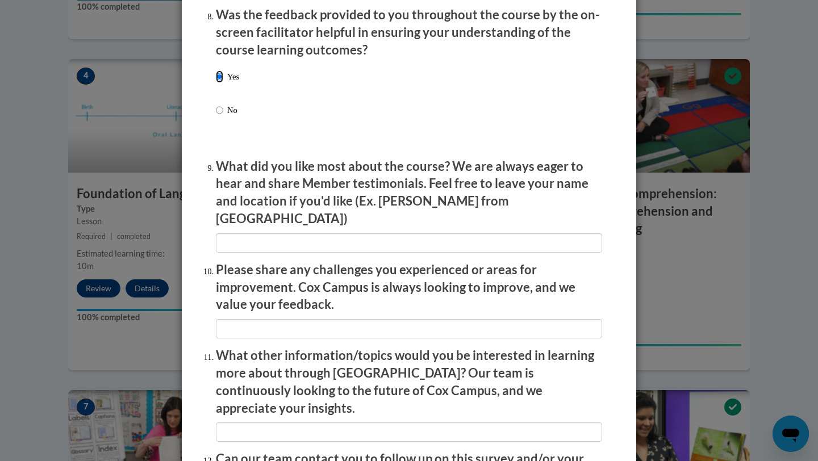
scroll to position [1778, 0]
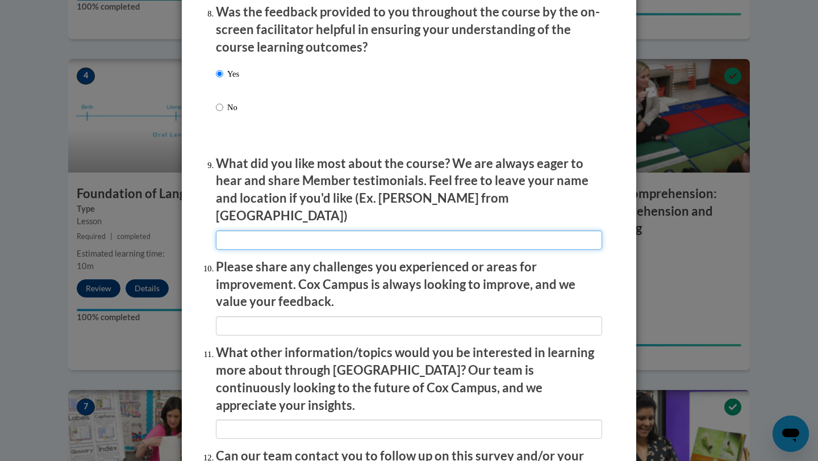
click at [302, 238] on input "textbox" at bounding box center [409, 240] width 386 height 19
type input "na"
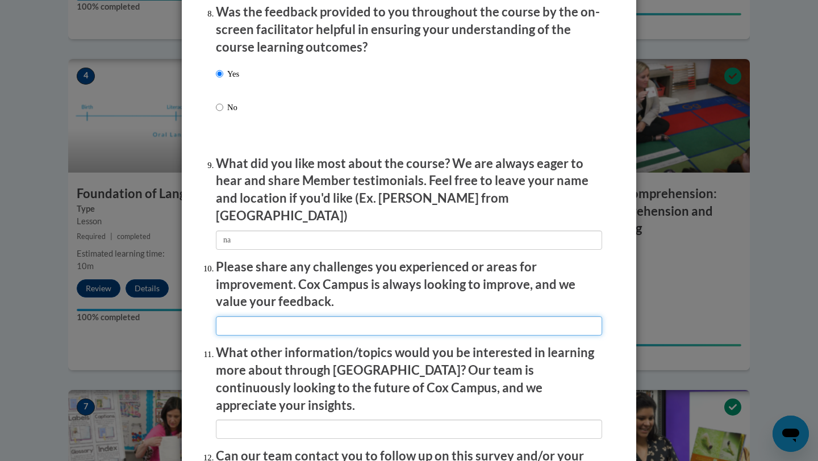
click at [306, 317] on input "textbox" at bounding box center [409, 325] width 386 height 19
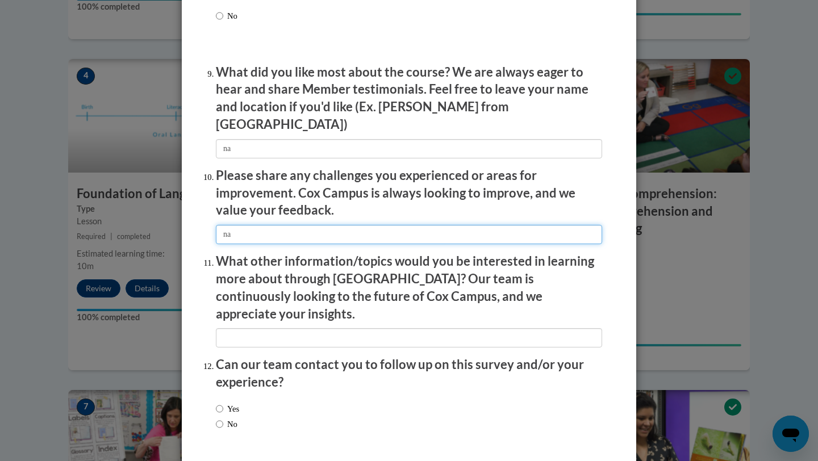
scroll to position [1879, 0]
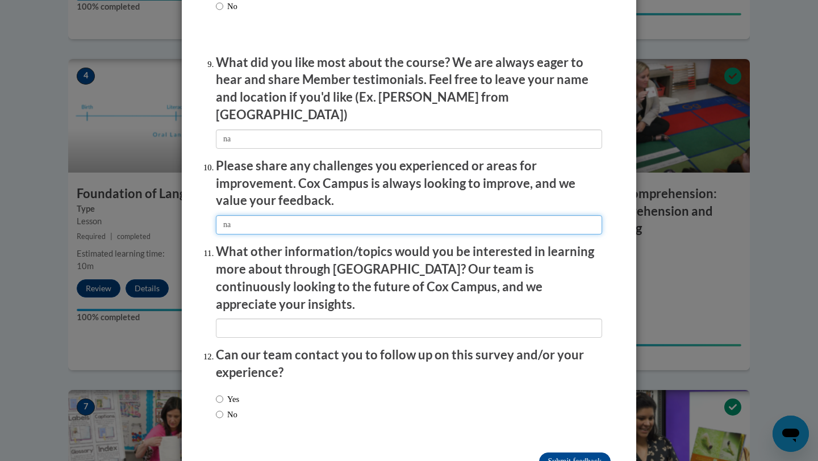
type input "na"
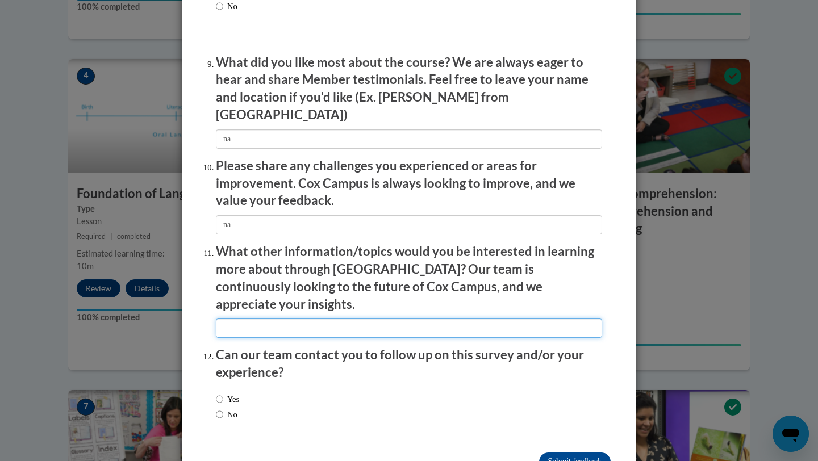
click at [288, 319] on input "textbox" at bounding box center [409, 328] width 386 height 19
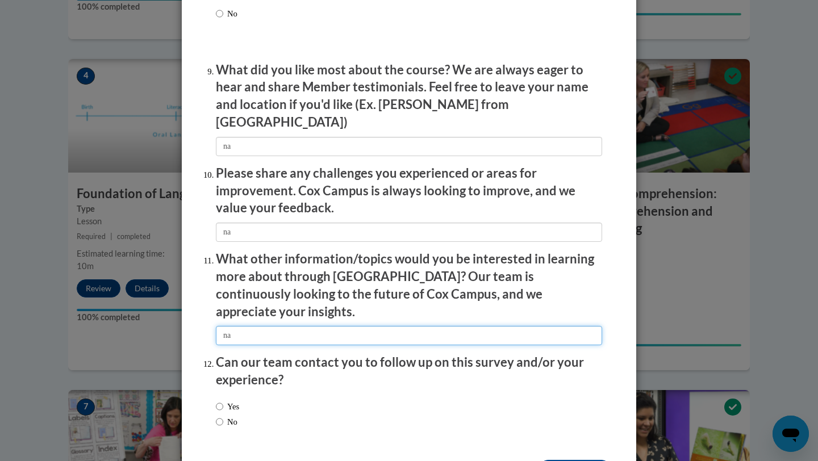
scroll to position [1875, 0]
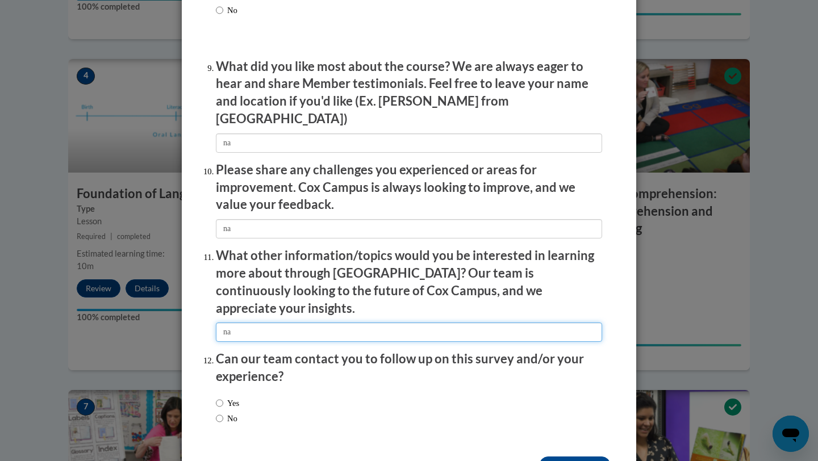
type input "na"
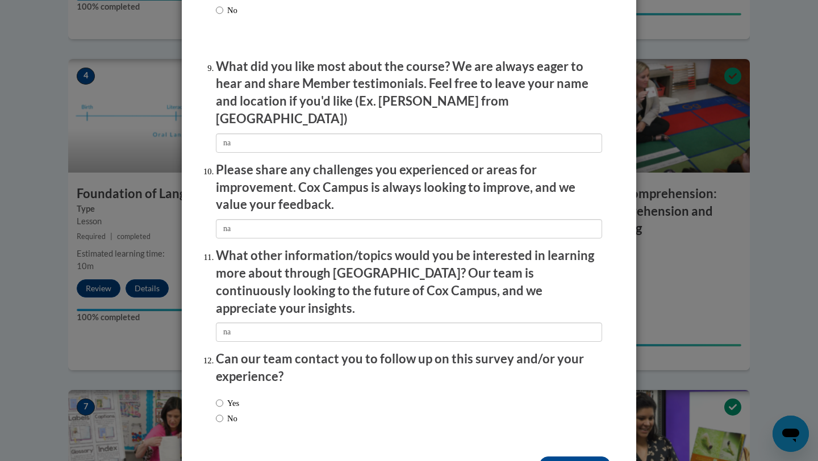
click at [227, 402] on div "Yes No" at bounding box center [227, 410] width 23 height 39
click at [227, 412] on label "No" at bounding box center [227, 418] width 22 height 12
click at [223, 412] on input "No" at bounding box center [219, 418] width 7 height 12
radio input "true"
click at [583, 457] on input "Submit feedback" at bounding box center [575, 466] width 72 height 18
